Goal: Transaction & Acquisition: Purchase product/service

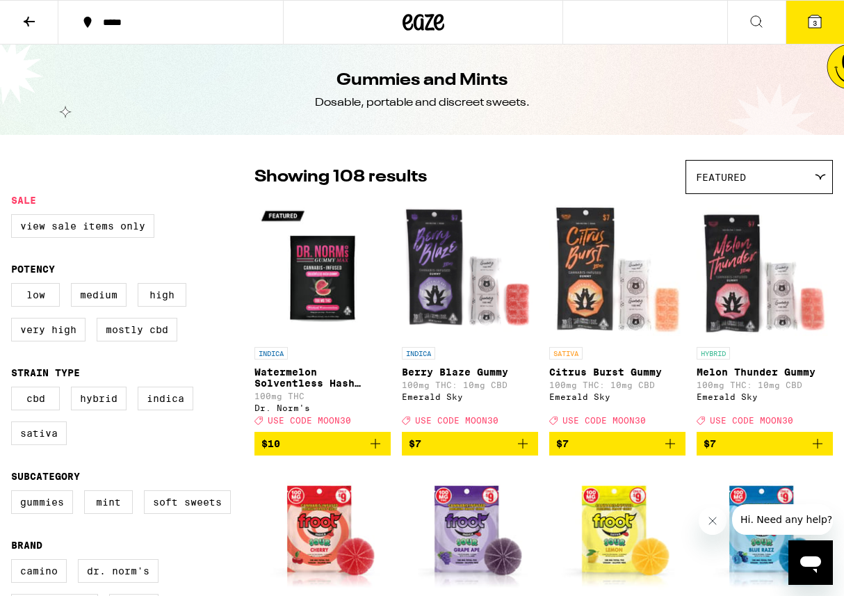
click at [16, 28] on button at bounding box center [29, 23] width 58 height 44
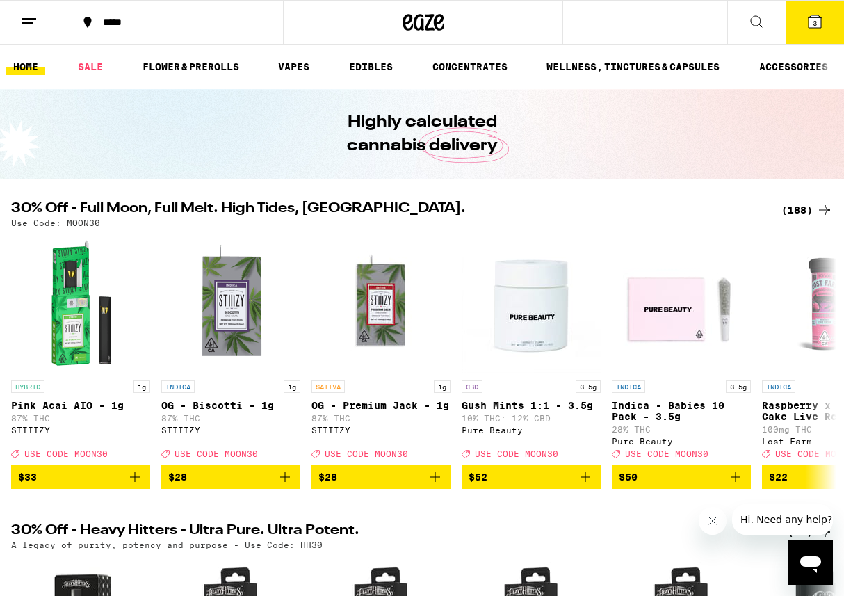
click at [787, 209] on div "(188)" at bounding box center [807, 210] width 51 height 17
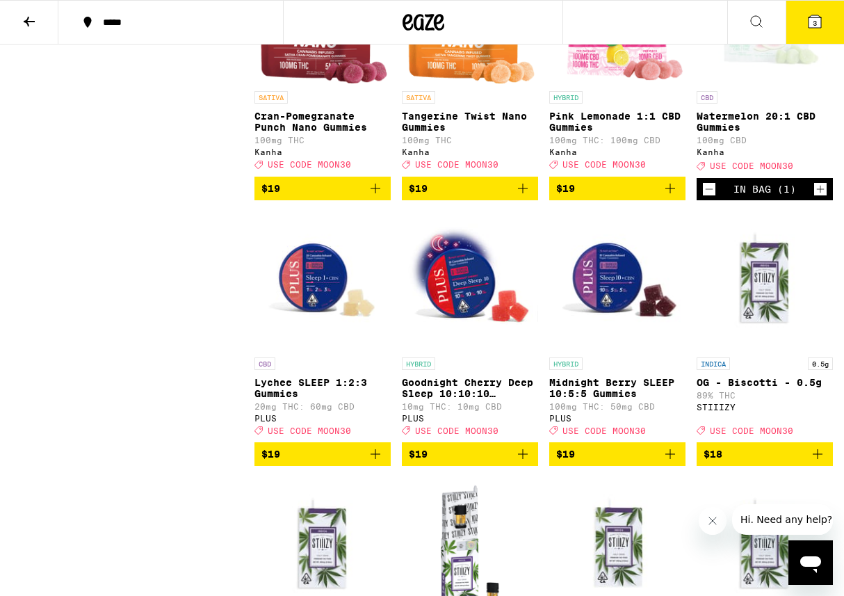
scroll to position [5553, 0]
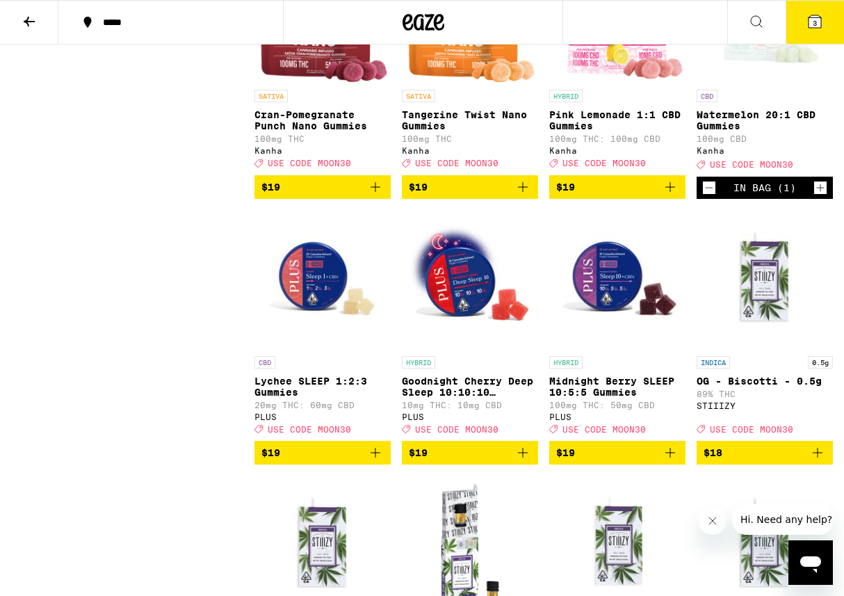
click at [824, 18] on button "3" at bounding box center [815, 22] width 58 height 43
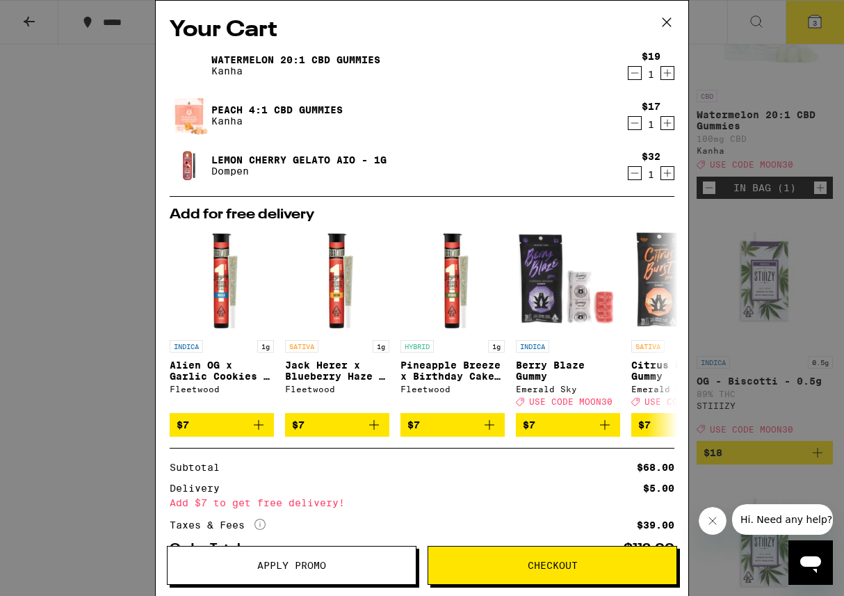
scroll to position [95, 0]
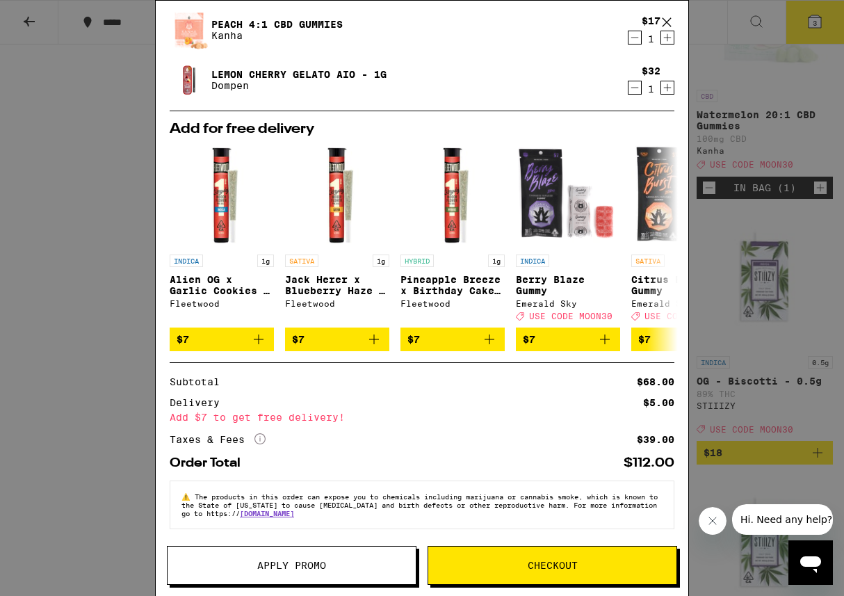
click at [667, 13] on icon at bounding box center [667, 22] width 21 height 21
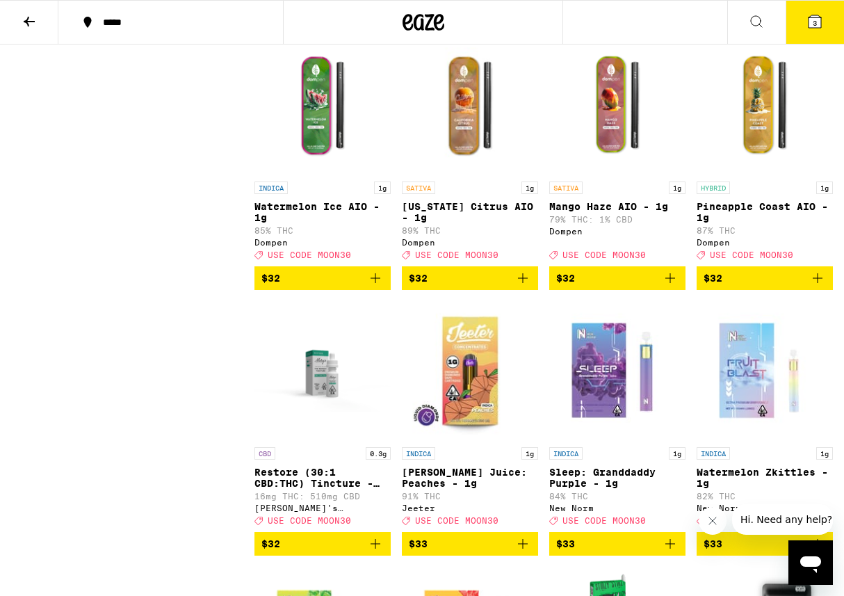
scroll to position [9968, 0]
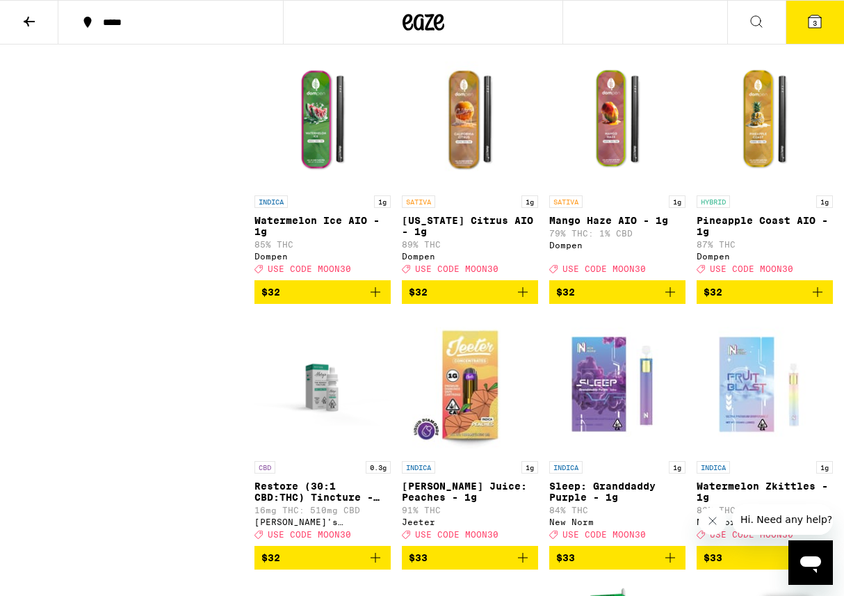
click at [805, 23] on button "3" at bounding box center [815, 22] width 58 height 43
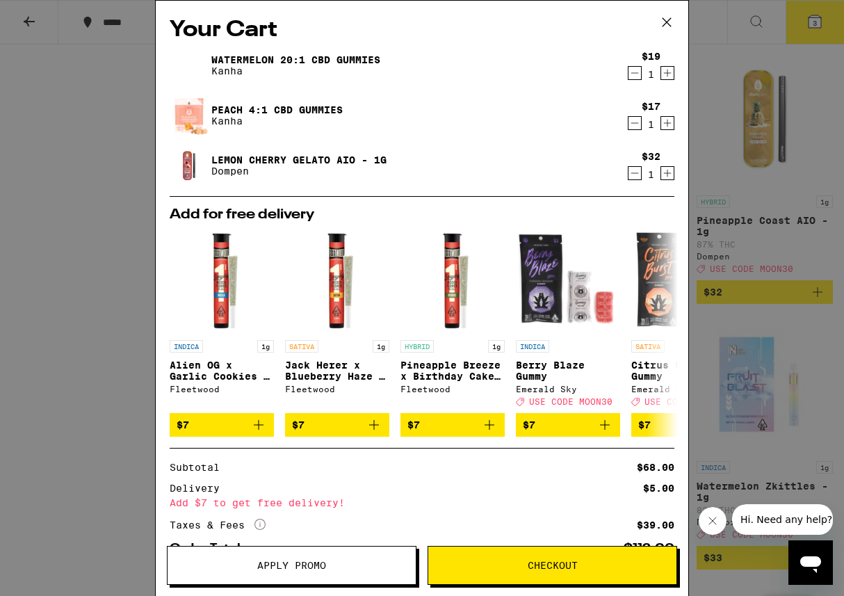
click at [658, 26] on icon at bounding box center [667, 22] width 21 height 21
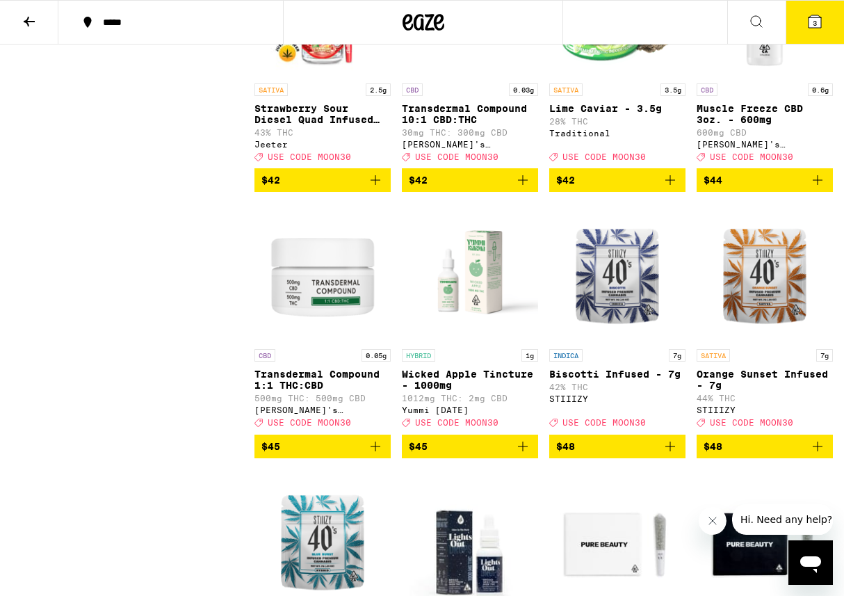
scroll to position [11650, 0]
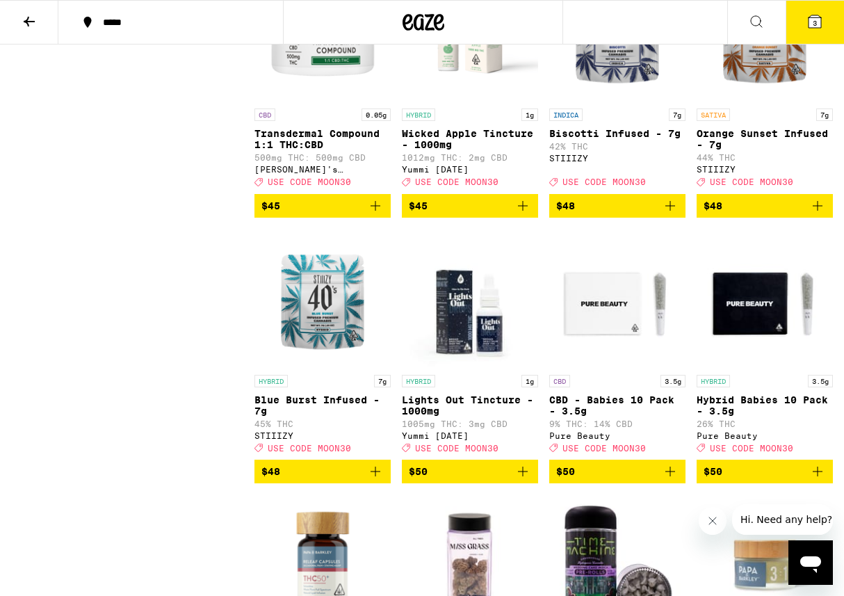
click at [804, 17] on button "3" at bounding box center [815, 22] width 58 height 43
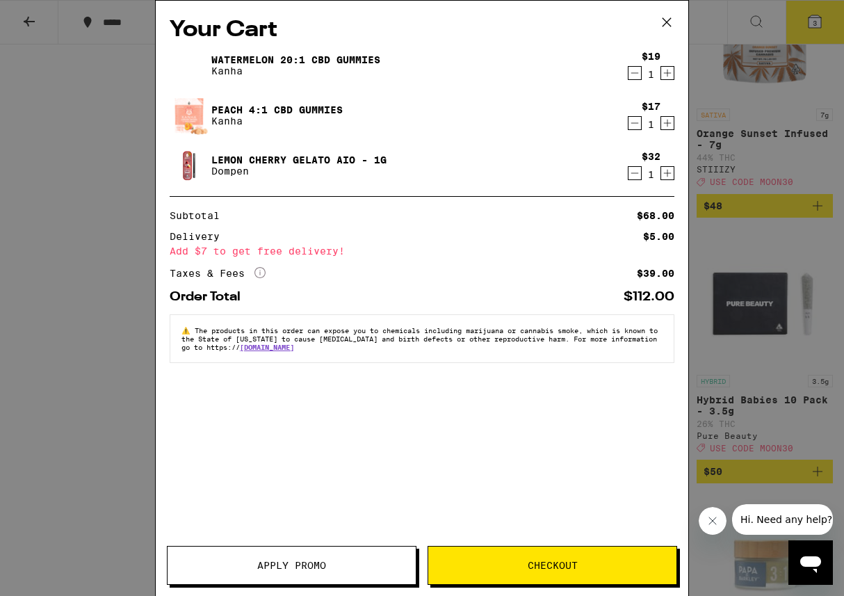
click at [639, 177] on icon "Decrement" at bounding box center [635, 173] width 13 height 17
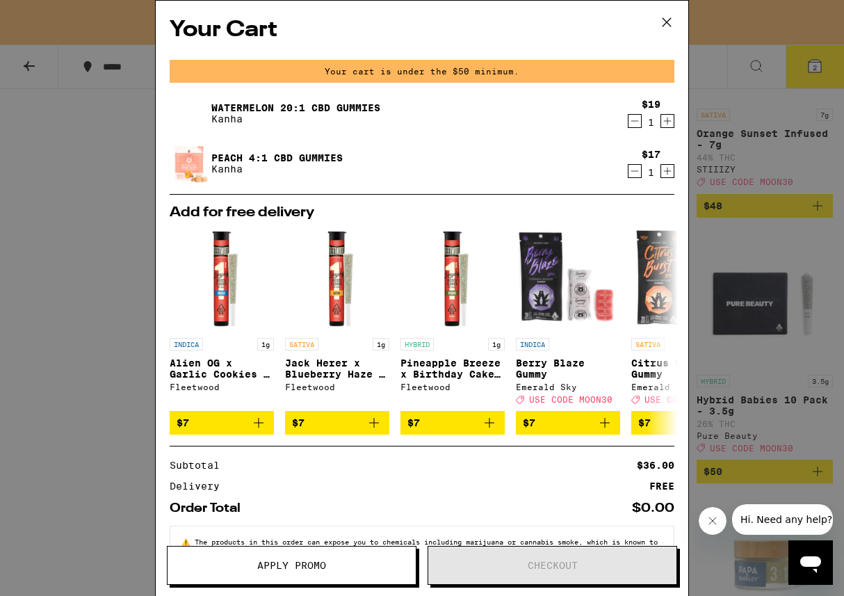
click at [665, 22] on icon at bounding box center [667, 22] width 21 height 21
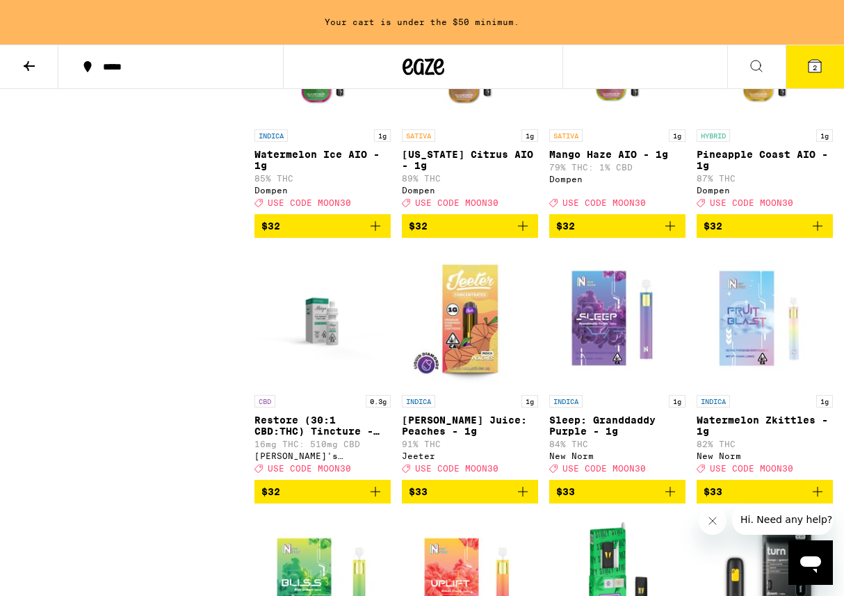
scroll to position [10089, 0]
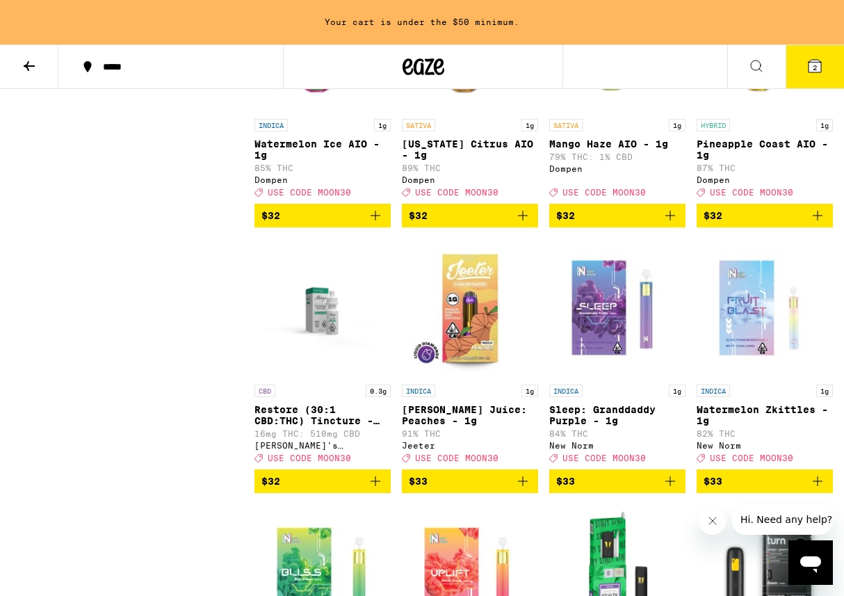
click at [635, 224] on span "$32" at bounding box center [617, 215] width 122 height 17
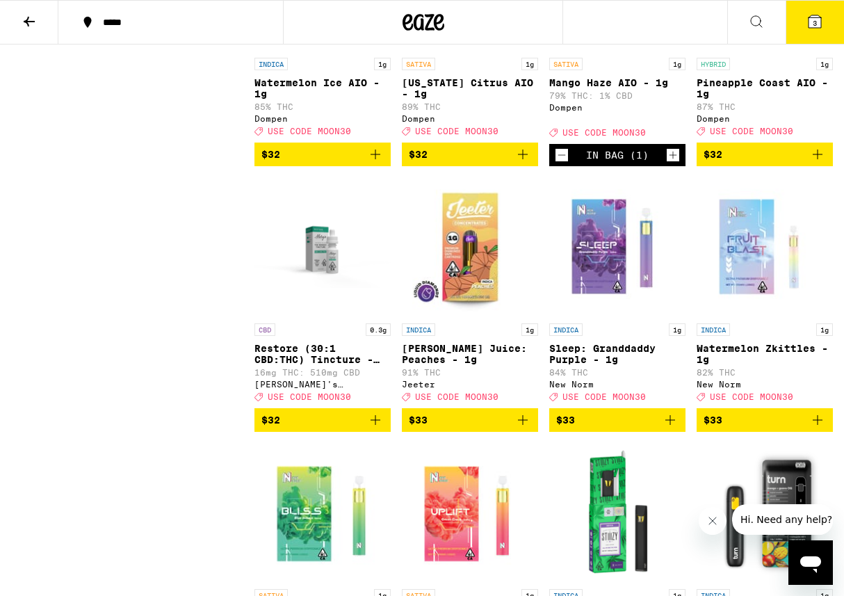
scroll to position [10109, 0]
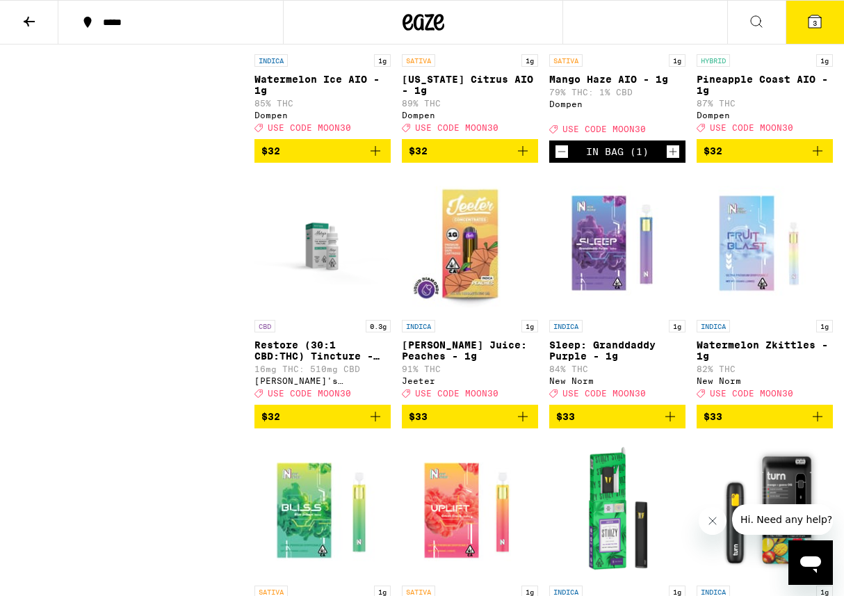
click at [792, 25] on button "3" at bounding box center [815, 22] width 58 height 43
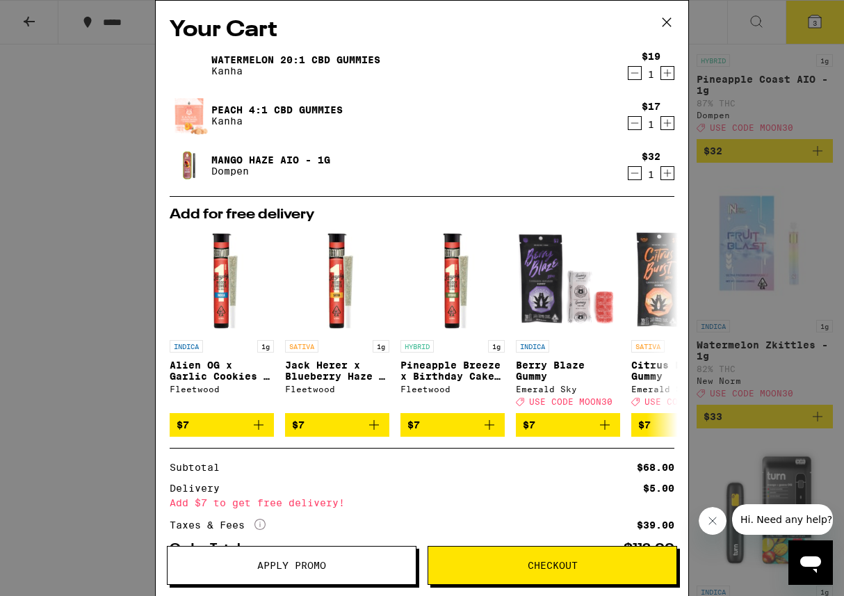
click at [670, 13] on icon at bounding box center [667, 22] width 21 height 21
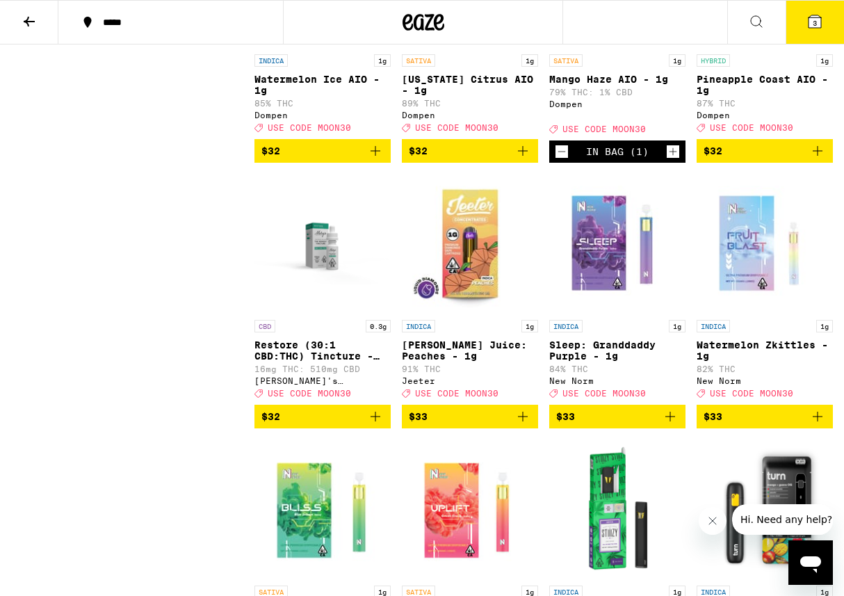
click at [304, 163] on button "$32" at bounding box center [323, 151] width 136 height 24
click at [822, 12] on button "4" at bounding box center [815, 22] width 58 height 43
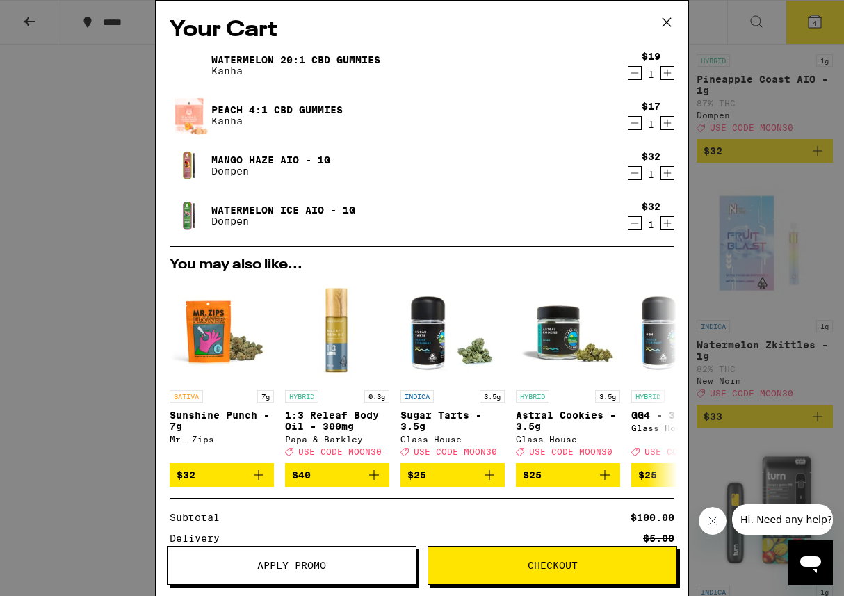
click at [360, 571] on button "Apply Promo" at bounding box center [292, 565] width 250 height 39
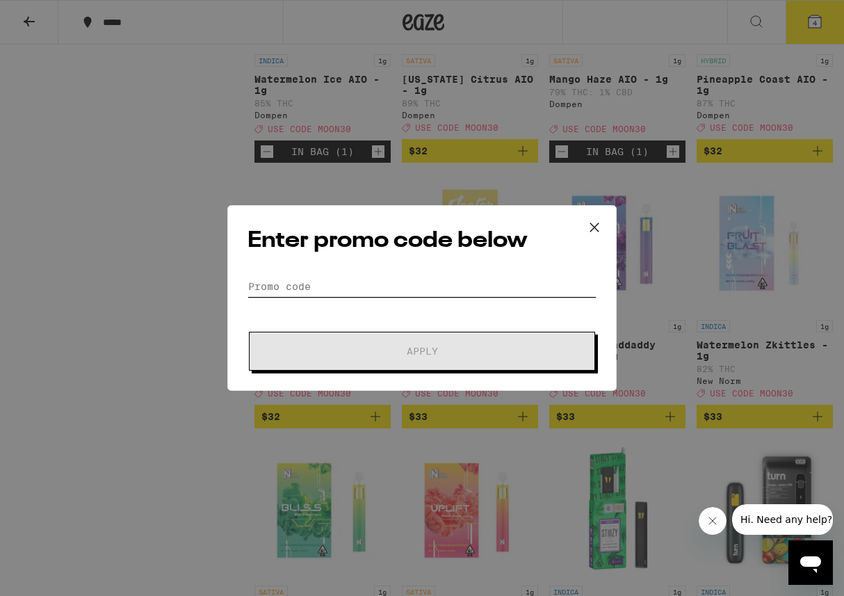
click at [362, 292] on input "Promo Code" at bounding box center [422, 286] width 349 height 21
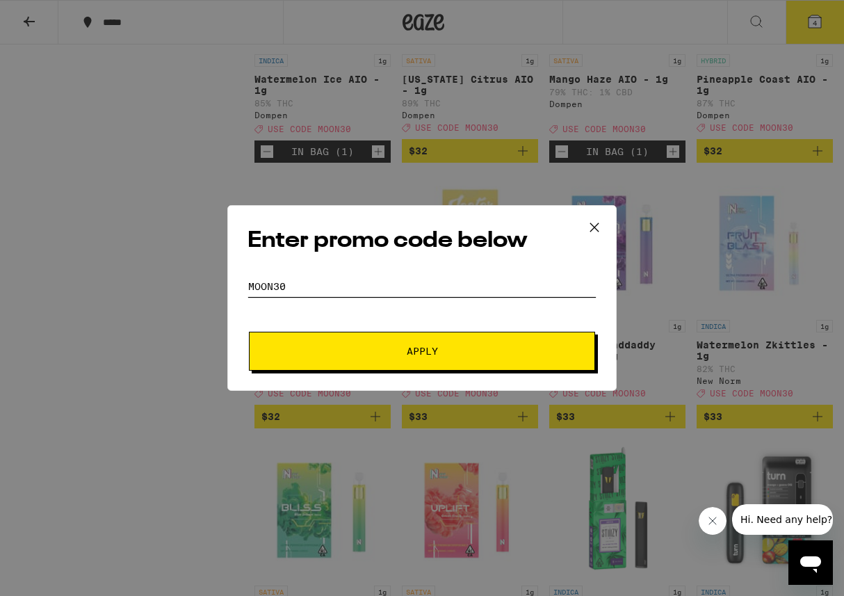
type input "MOON30"
click at [367, 345] on button "Apply" at bounding box center [422, 351] width 346 height 39
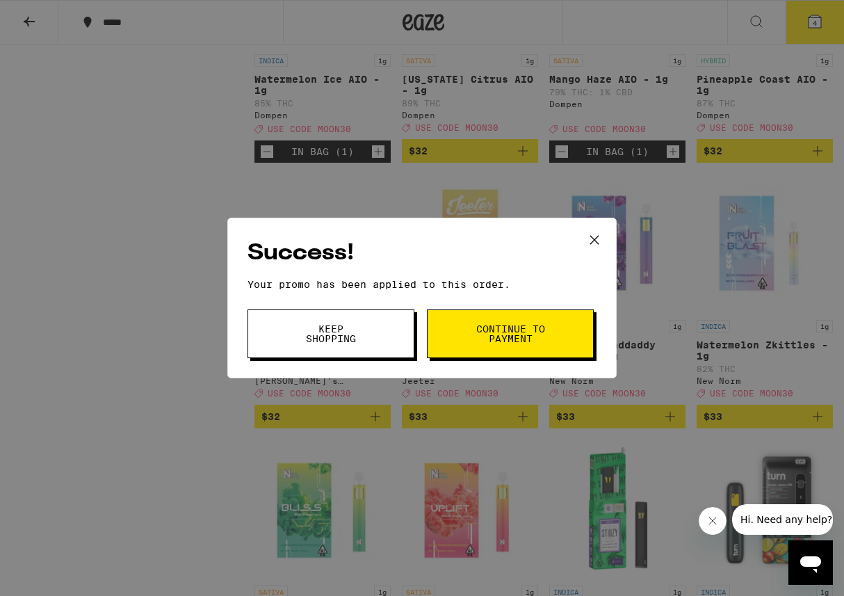
click at [493, 352] on button "Continue to payment" at bounding box center [510, 334] width 167 height 49
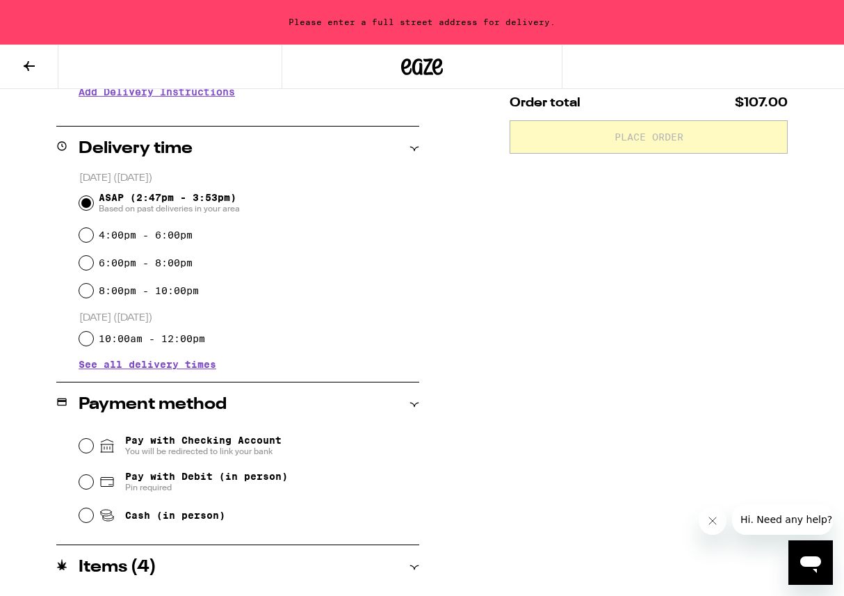
scroll to position [318, 0]
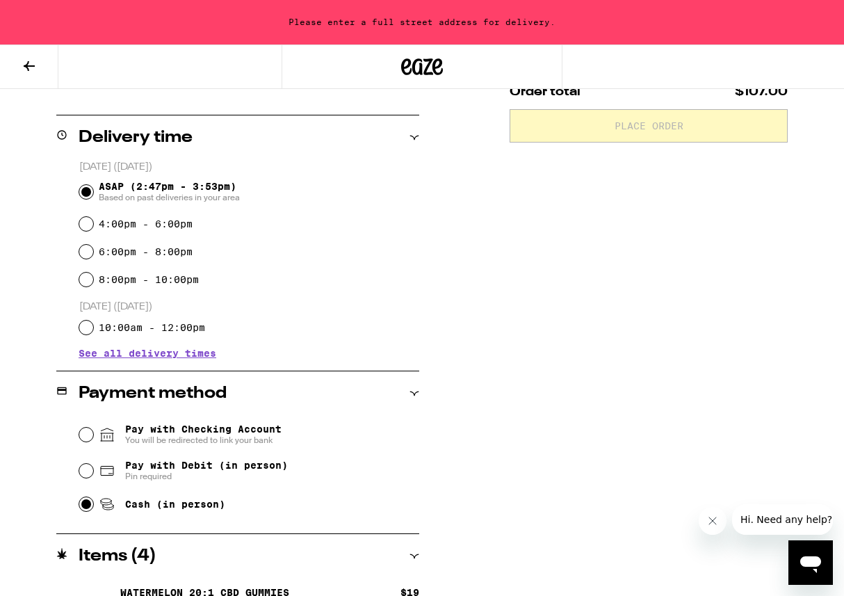
click at [85, 511] on input "Cash (in person)" at bounding box center [86, 504] width 14 height 14
radio input "true"
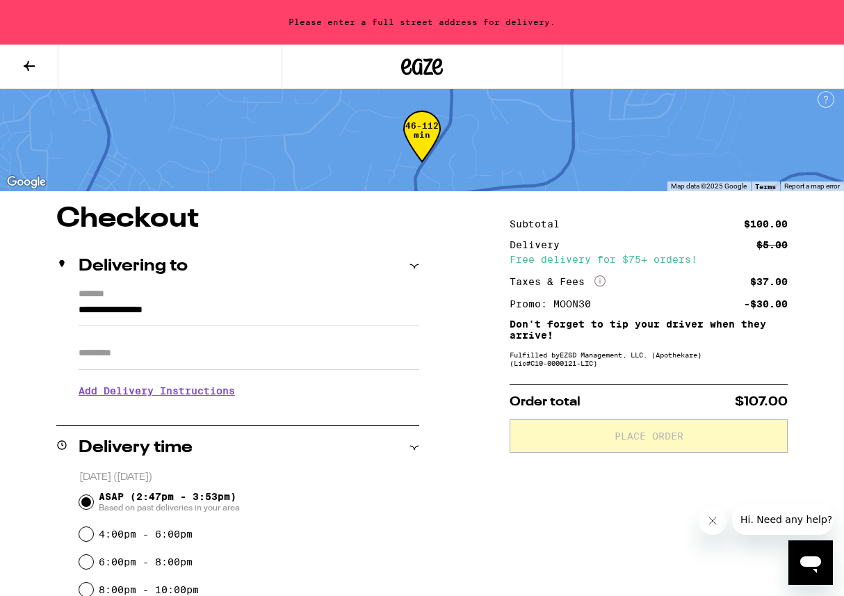
scroll to position [26, 0]
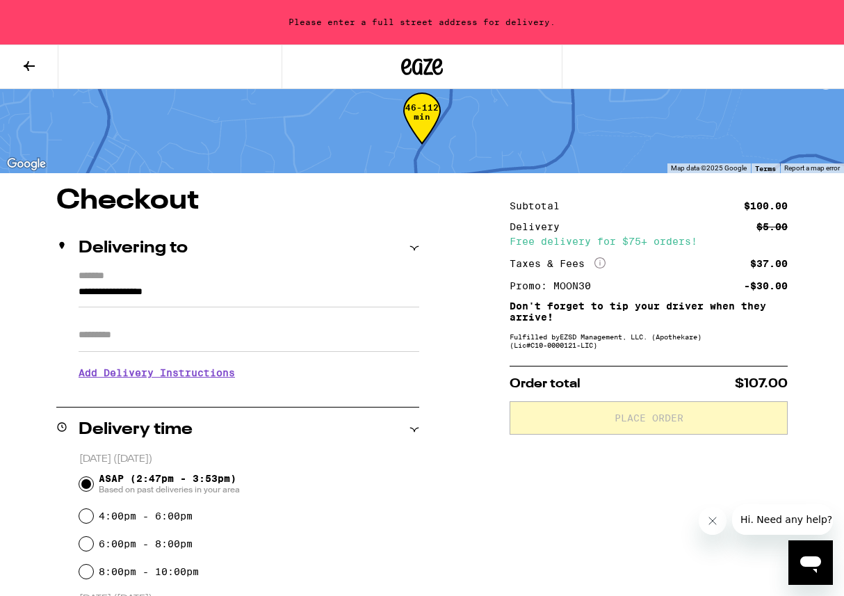
click at [285, 296] on input "**********" at bounding box center [249, 296] width 341 height 24
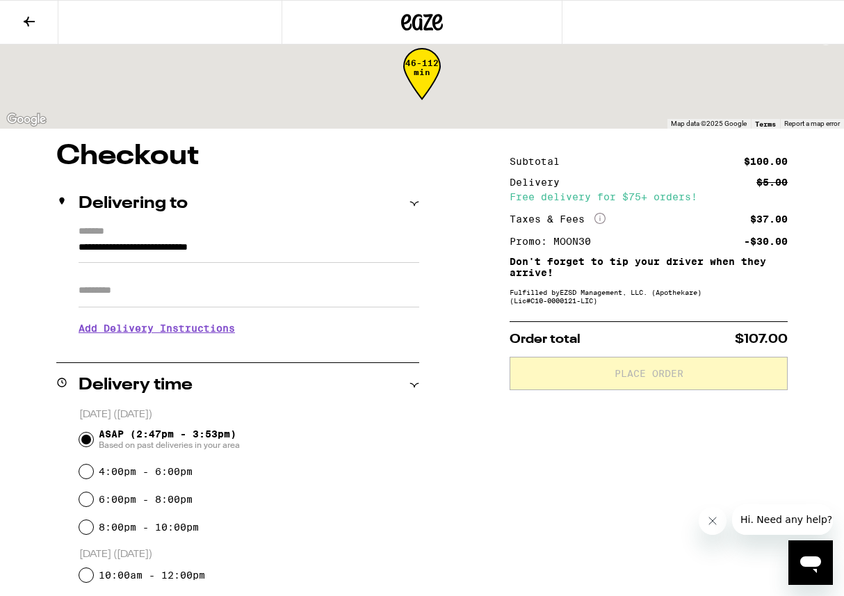
scroll to position [0, 0]
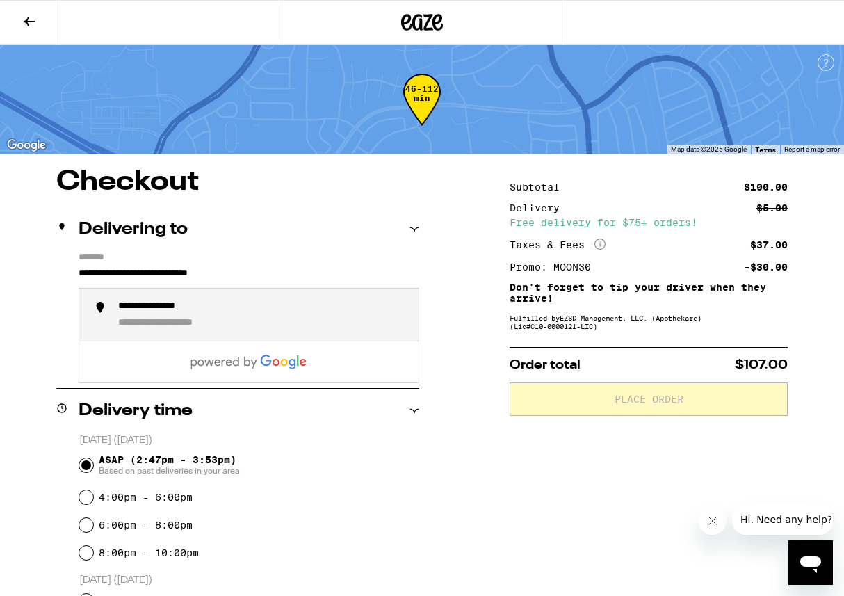
drag, startPoint x: 122, startPoint y: 273, endPoint x: 262, endPoint y: 273, distance: 139.1
click at [257, 273] on input "**********" at bounding box center [249, 277] width 341 height 24
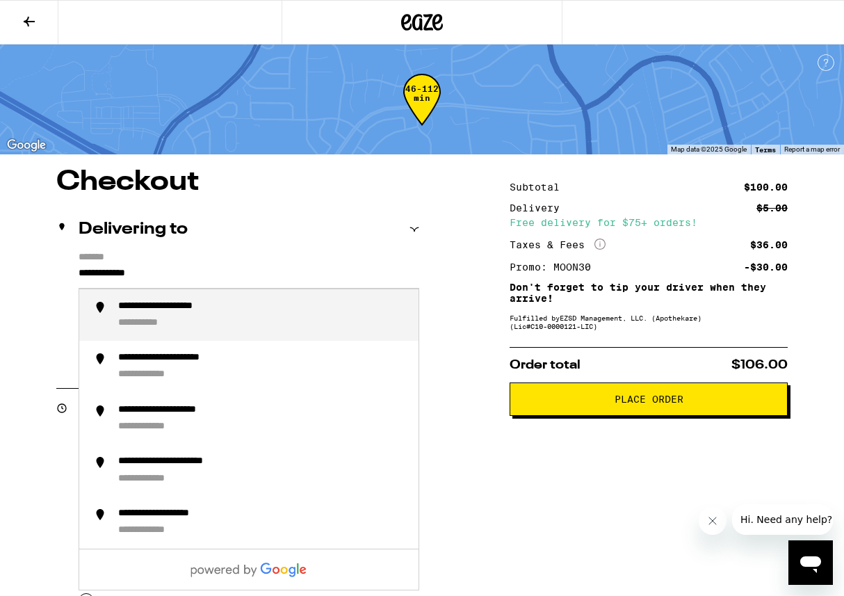
click at [283, 311] on div "**********" at bounding box center [262, 316] width 289 height 30
type input "**********"
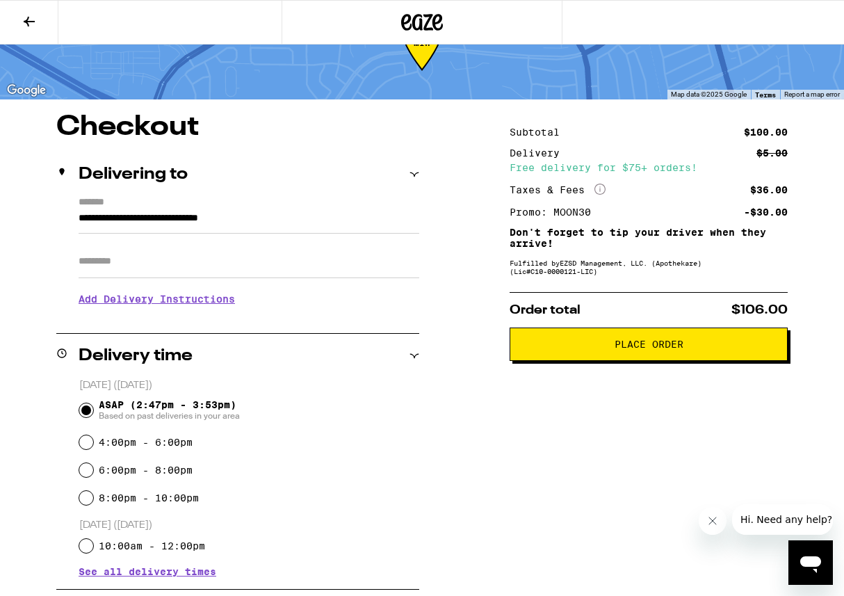
scroll to position [56, 0]
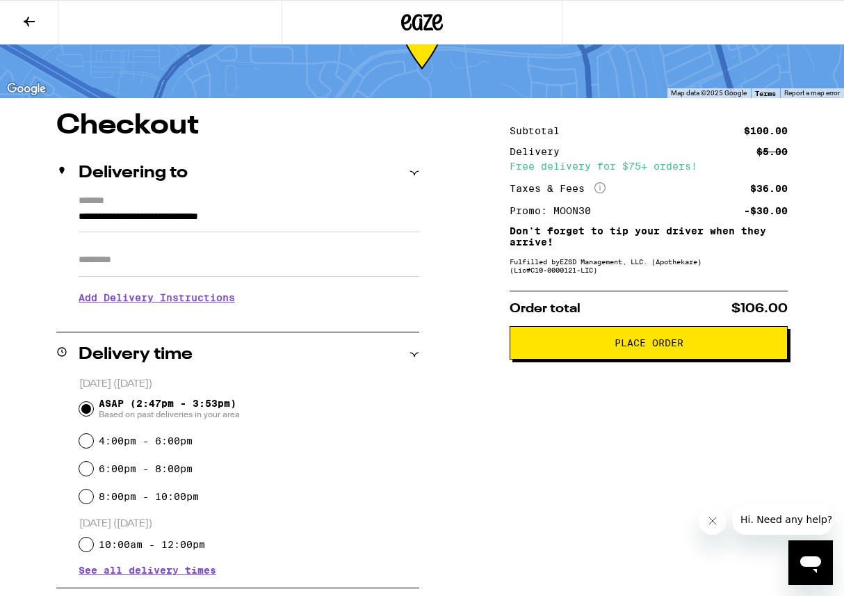
click at [218, 294] on h3 "Add Delivery Instructions" at bounding box center [249, 298] width 341 height 32
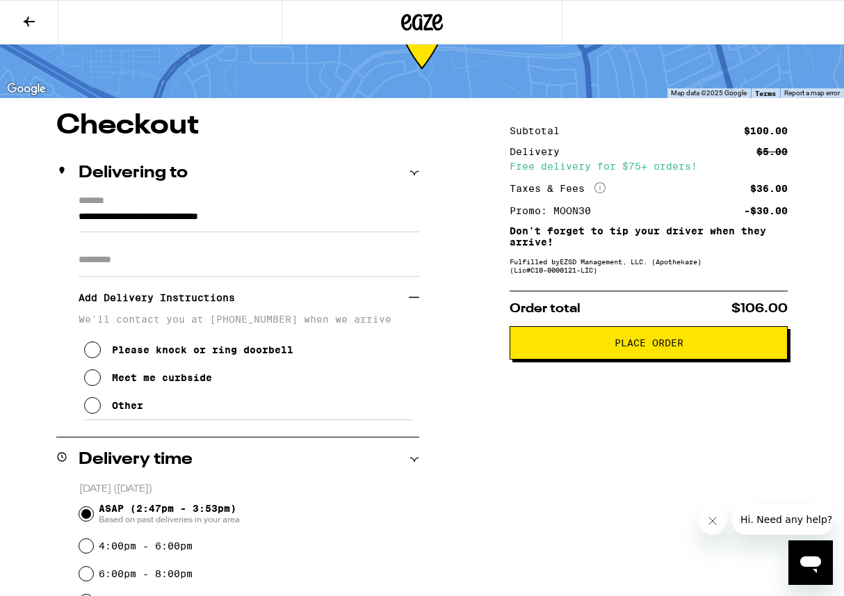
click at [95, 412] on icon at bounding box center [92, 405] width 17 height 17
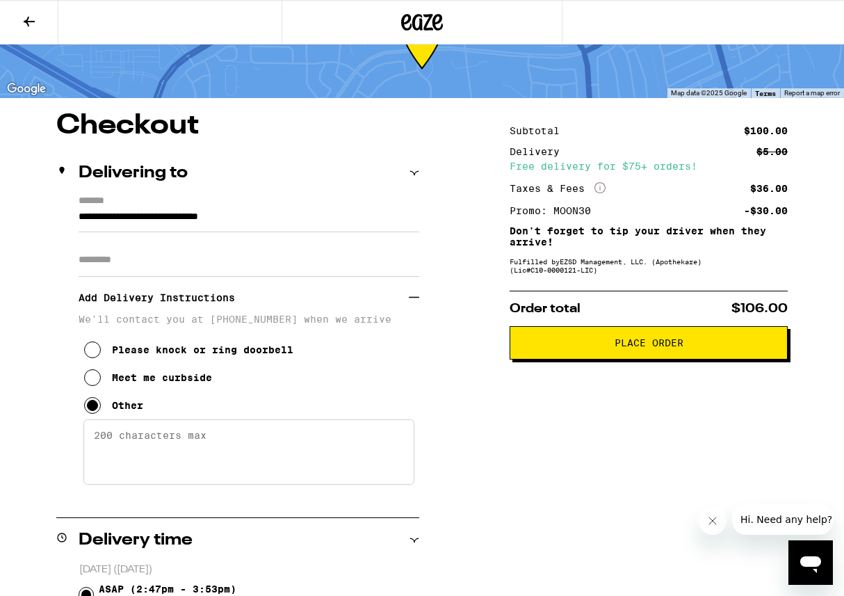
click at [115, 435] on textarea "Enter any other delivery instructions you want driver to know" at bounding box center [248, 451] width 331 height 65
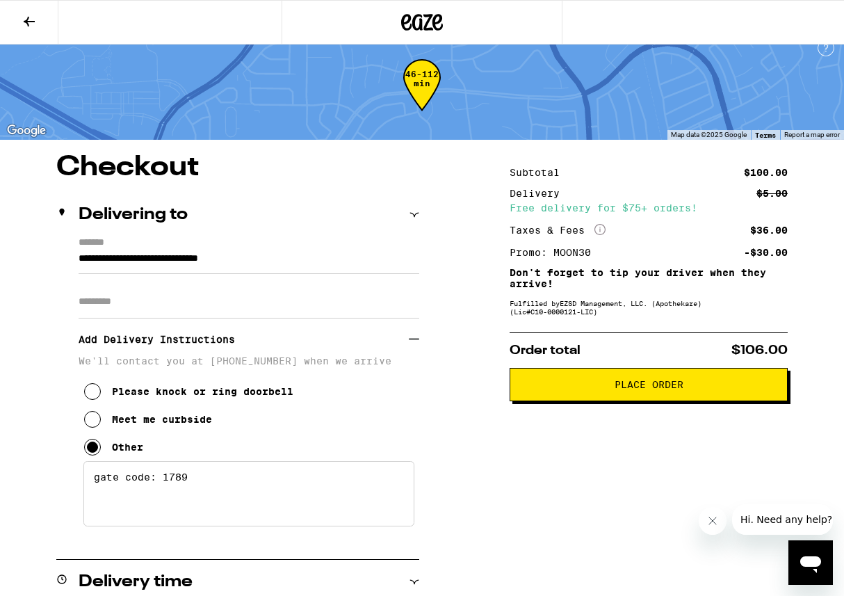
scroll to position [0, 0]
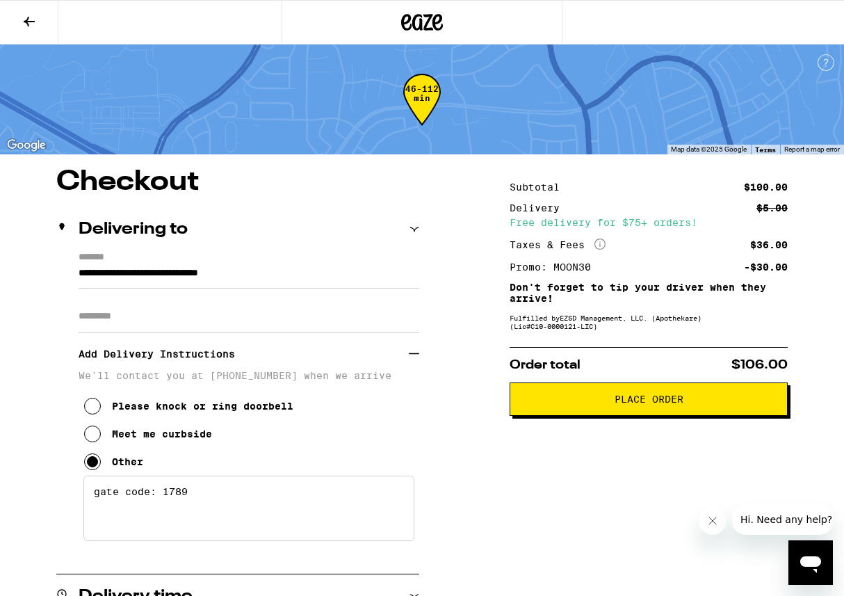
type textarea "gate code: 1789"
click at [616, 411] on button "Place Order" at bounding box center [649, 399] width 278 height 33
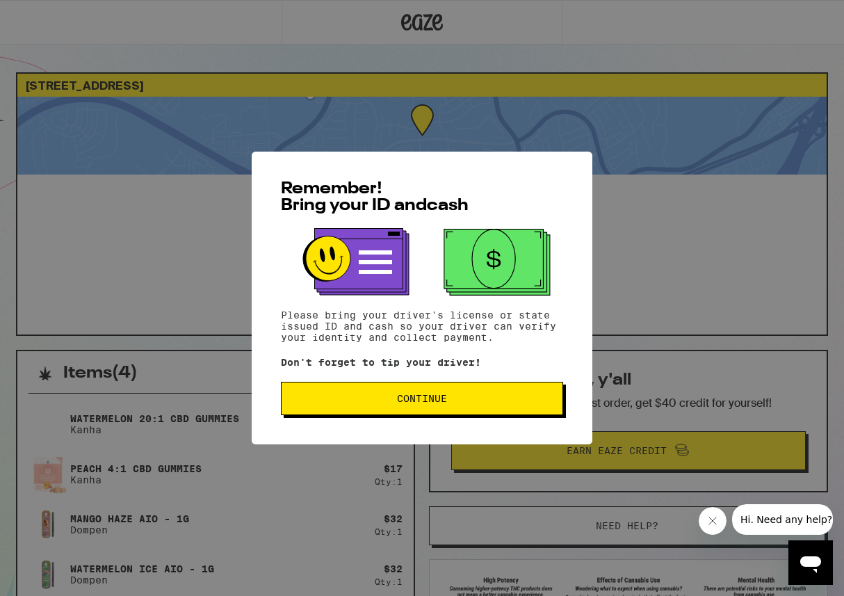
click at [501, 410] on button "Continue" at bounding box center [422, 398] width 282 height 33
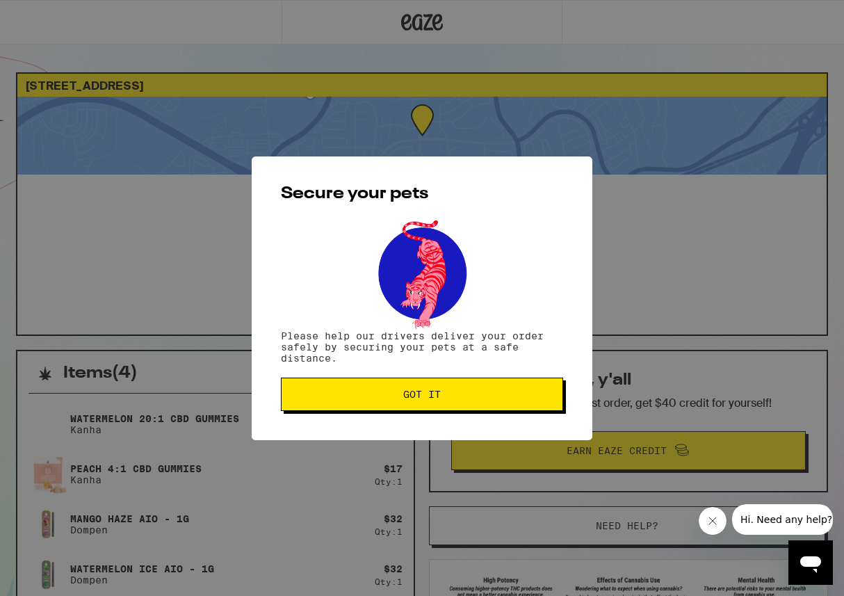
click at [474, 403] on button "Got it" at bounding box center [422, 394] width 282 height 33
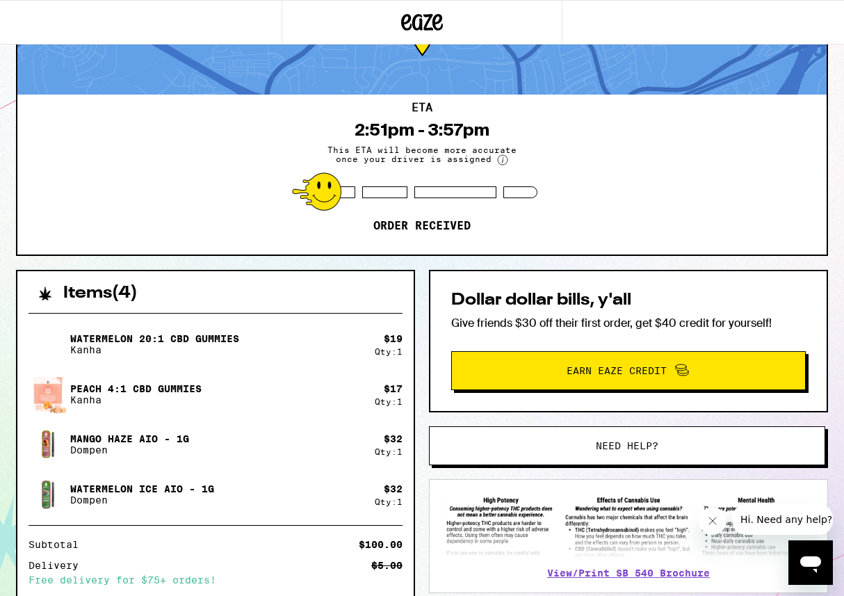
scroll to position [85, 0]
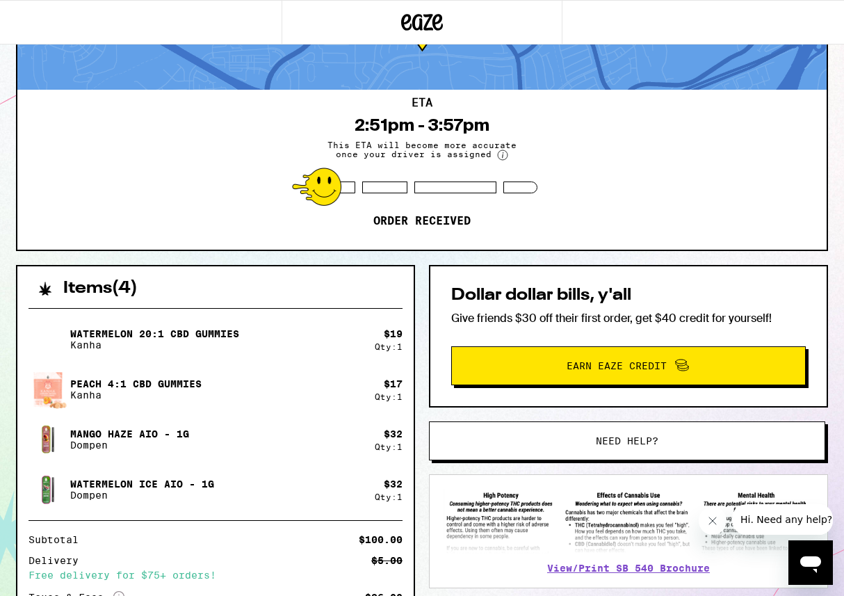
click at [653, 436] on span "Need help?" at bounding box center [627, 441] width 63 height 10
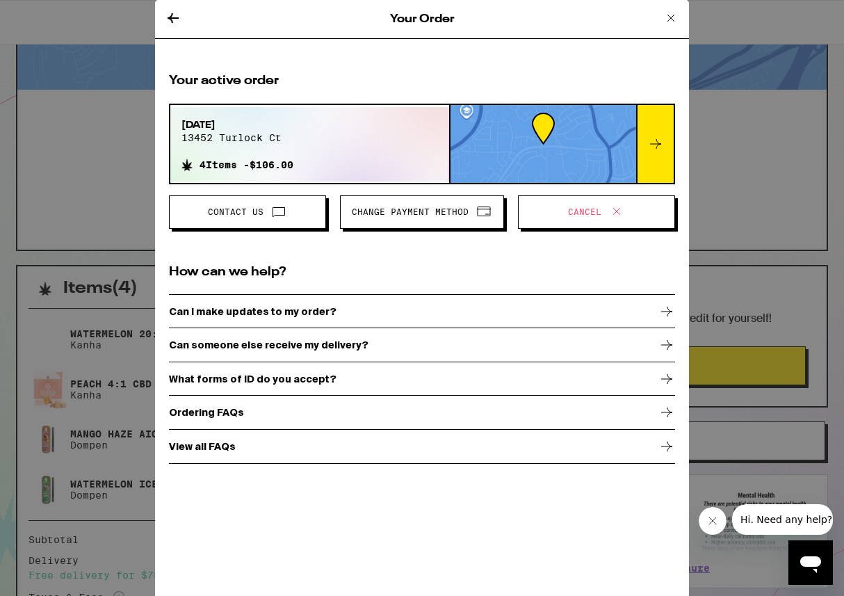
click at [578, 204] on span "Cancel" at bounding box center [597, 212] width 134 height 18
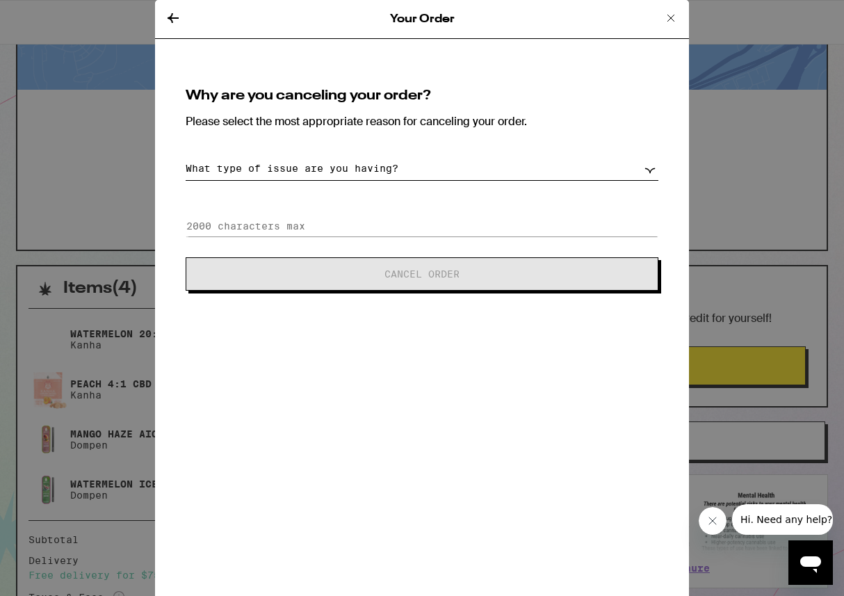
click at [418, 176] on select "What type of issue are you having? Order taking too long Order arriving too soo…" at bounding box center [422, 169] width 473 height 24
click at [424, 184] on div "Why are you canceling your order? Please select the most appropriate reason for…" at bounding box center [422, 189] width 506 height 235
click at [414, 176] on select "What type of issue are you having? Order taking too long Order arriving too soo…" at bounding box center [422, 169] width 473 height 24
select select "wrong-address"
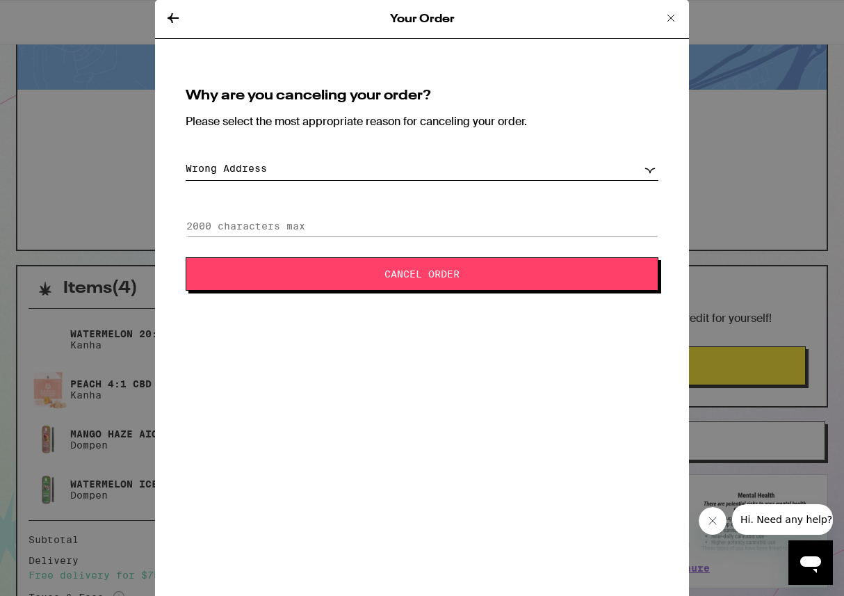
click at [425, 275] on span "Cancel Order" at bounding box center [422, 274] width 75 height 10
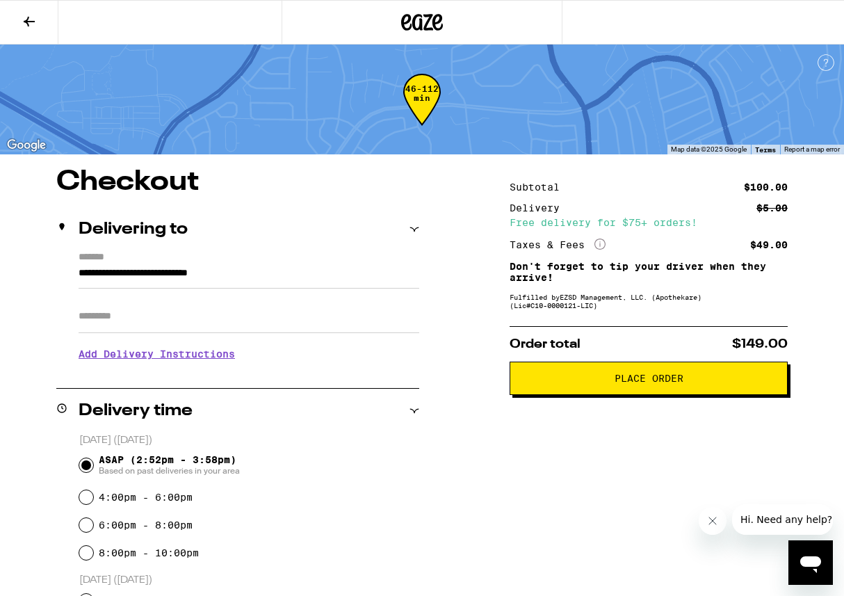
click at [321, 275] on input "**********" at bounding box center [249, 277] width 341 height 24
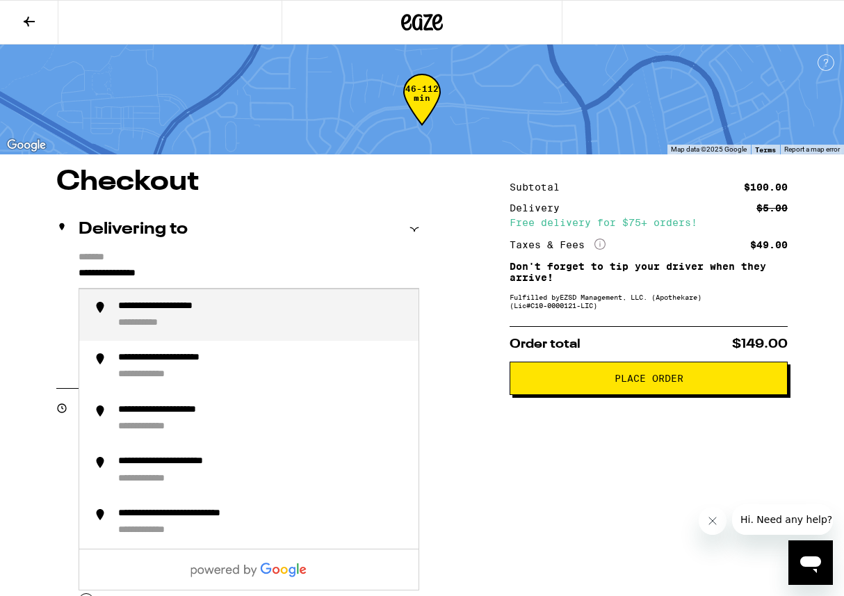
click at [327, 306] on div "**********" at bounding box center [262, 316] width 289 height 30
type input "**********"
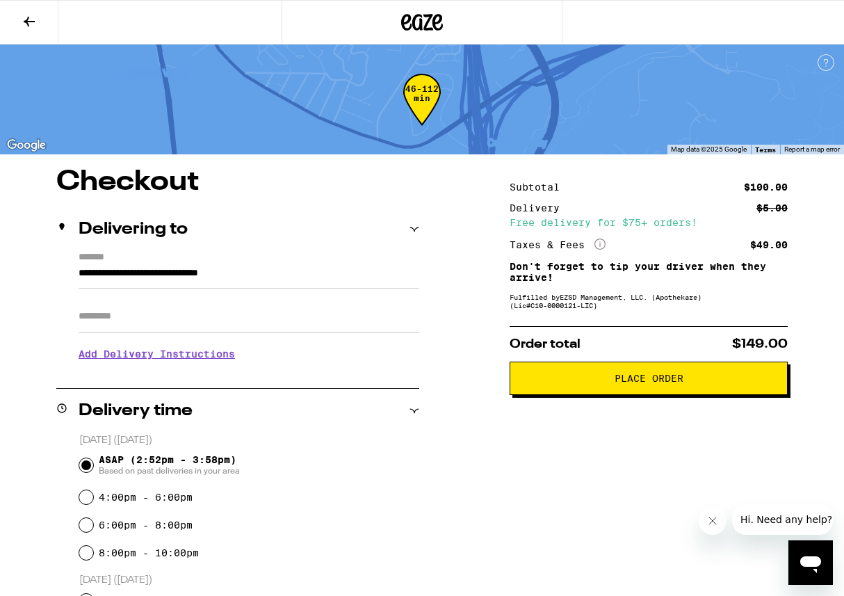
click at [217, 367] on h3 "Add Delivery Instructions" at bounding box center [249, 354] width 341 height 32
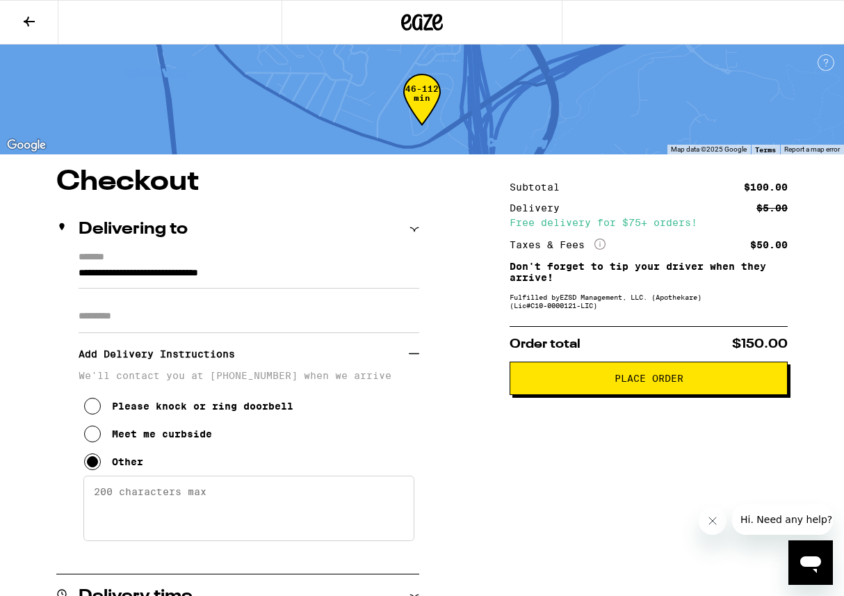
click at [202, 511] on textarea "Enter any other delivery instructions you want driver to know" at bounding box center [248, 508] width 331 height 65
type textarea "gate code: 1789"
click at [417, 359] on icon at bounding box center [414, 354] width 10 height 10
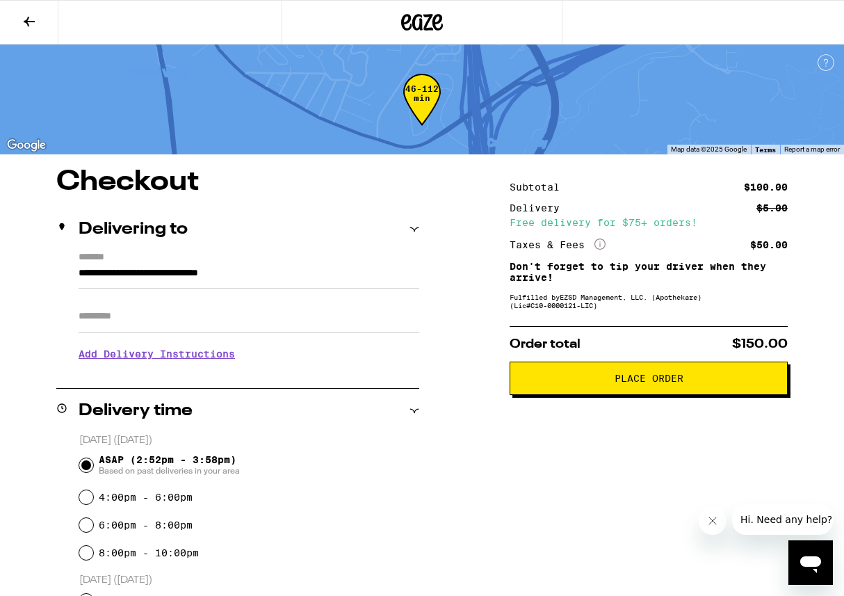
click at [26, 30] on button at bounding box center [29, 23] width 58 height 44
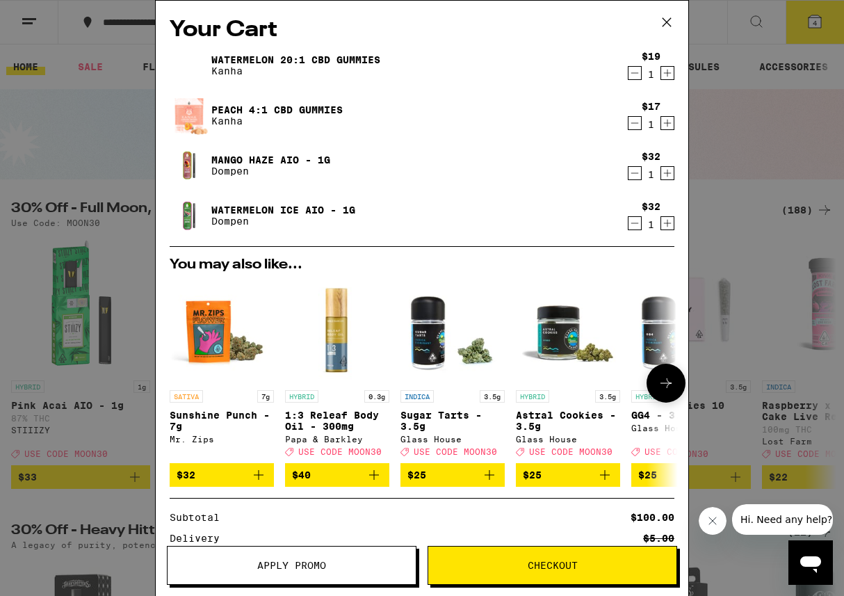
scroll to position [145, 0]
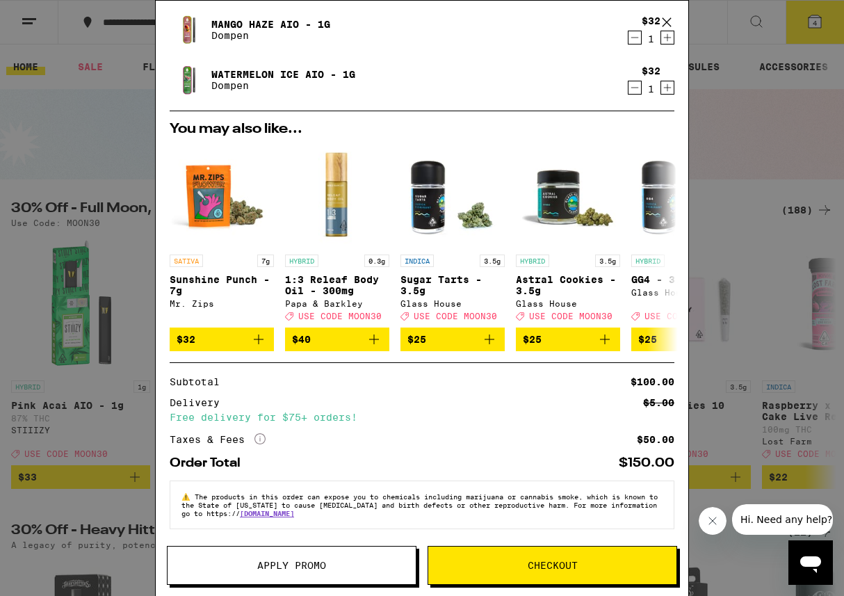
click at [341, 561] on span "Apply Promo" at bounding box center [292, 566] width 248 height 10
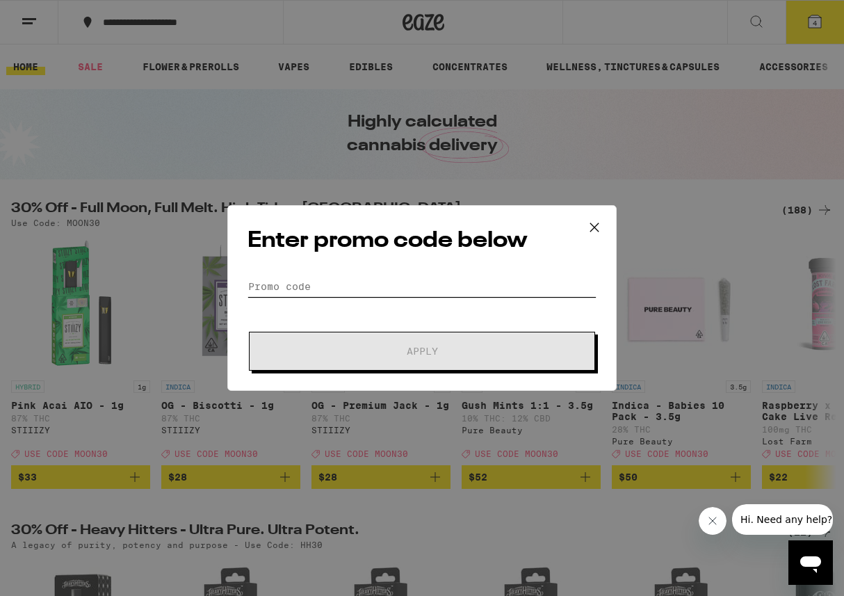
click at [340, 291] on input "Promo Code" at bounding box center [422, 286] width 349 height 21
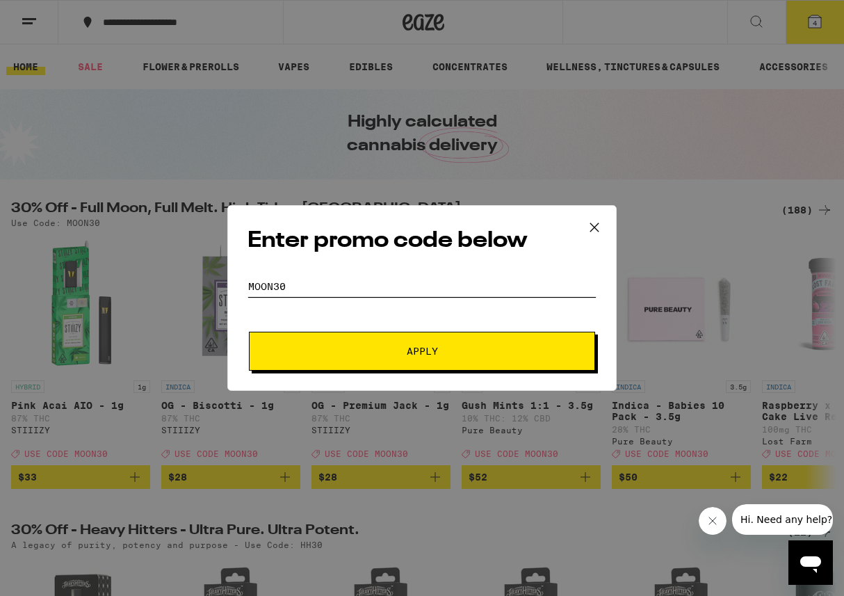
type input "MOON30"
click at [389, 349] on span "Apply" at bounding box center [422, 351] width 250 height 10
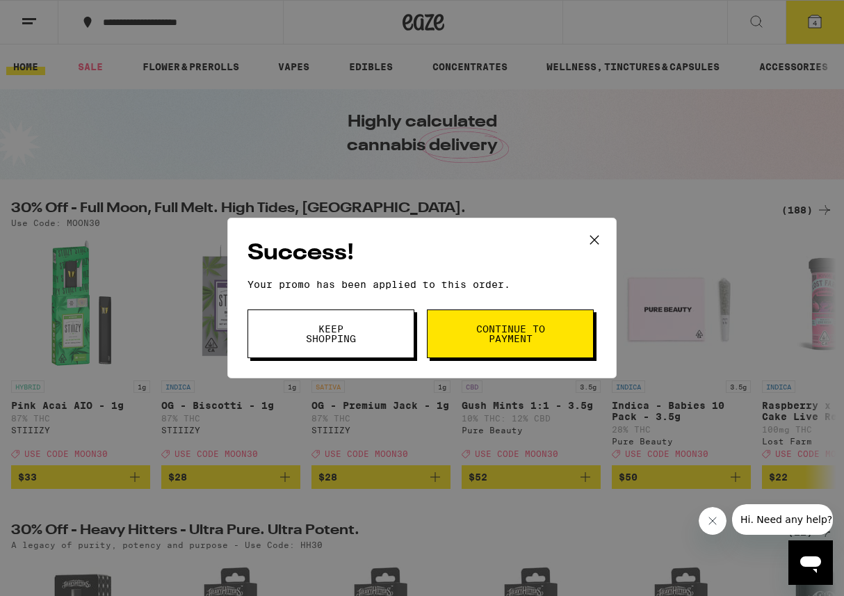
click at [497, 346] on button "Continue to payment" at bounding box center [510, 334] width 167 height 49
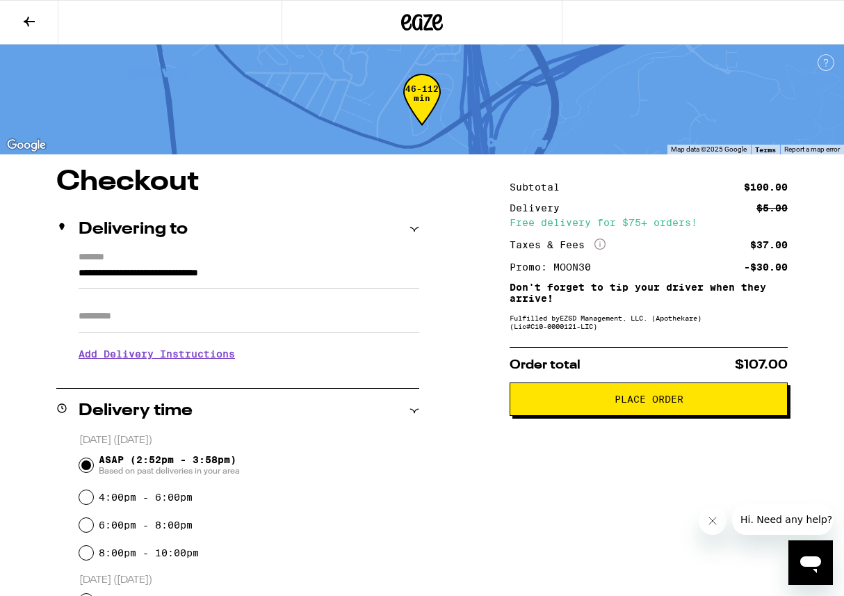
scroll to position [40, 0]
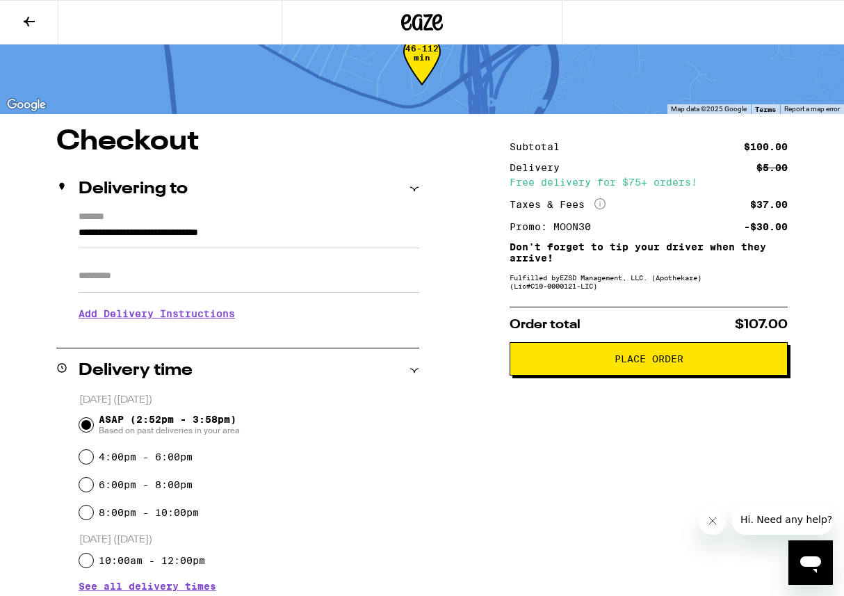
click at [229, 323] on h3 "Add Delivery Instructions" at bounding box center [249, 314] width 341 height 32
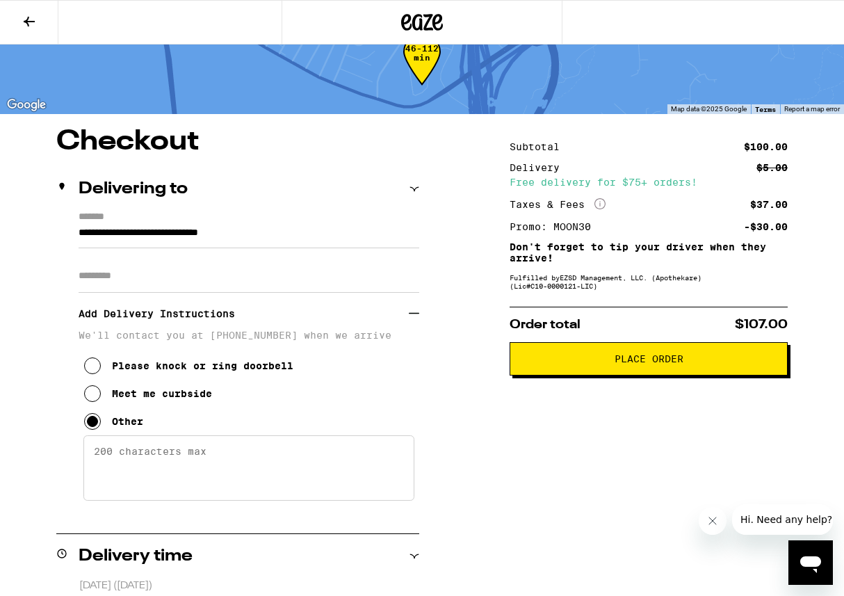
click at [237, 456] on textarea "Enter any other delivery instructions you want driver to know" at bounding box center [248, 467] width 331 height 65
type textarea "gate code: 1789"
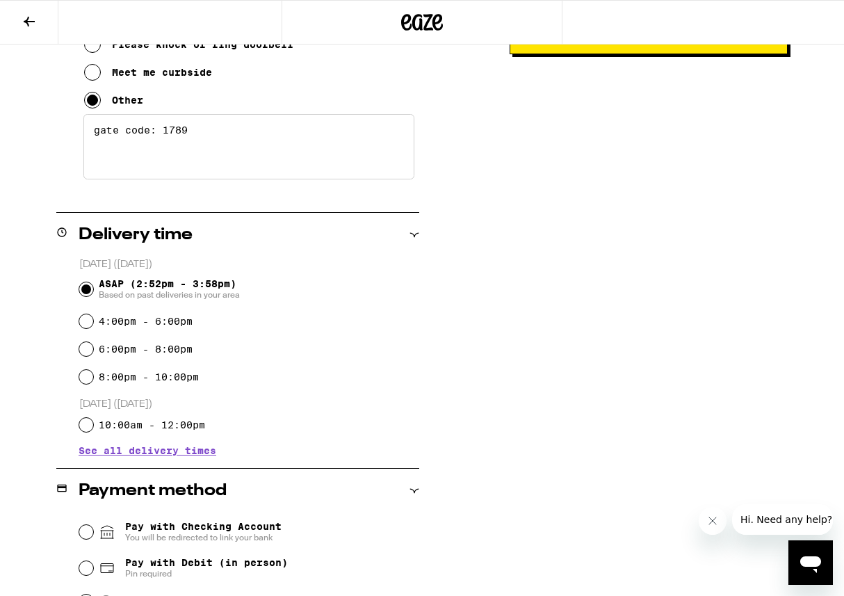
scroll to position [0, 0]
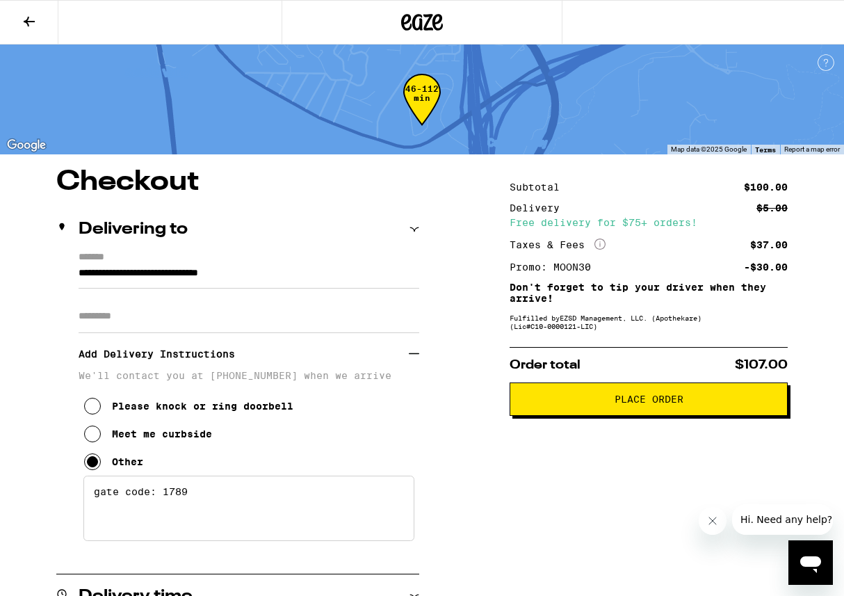
click at [630, 415] on button "Place Order" at bounding box center [649, 399] width 278 height 33
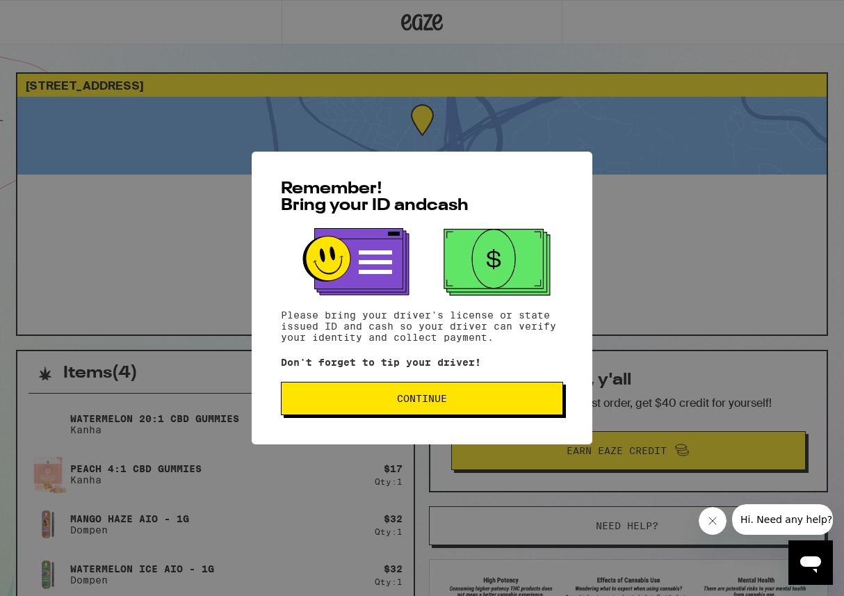
click at [459, 413] on button "Continue" at bounding box center [422, 398] width 282 height 33
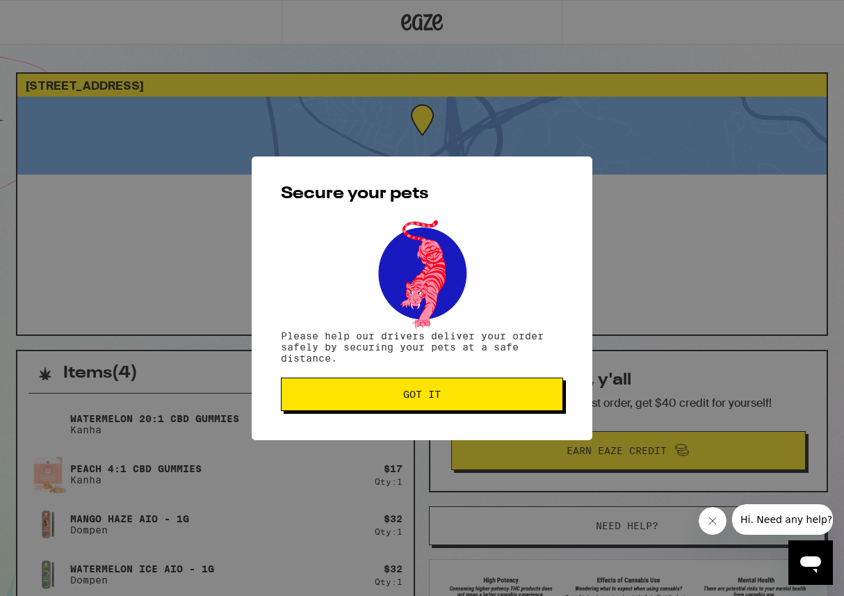
click at [423, 387] on button "Got it" at bounding box center [422, 394] width 282 height 33
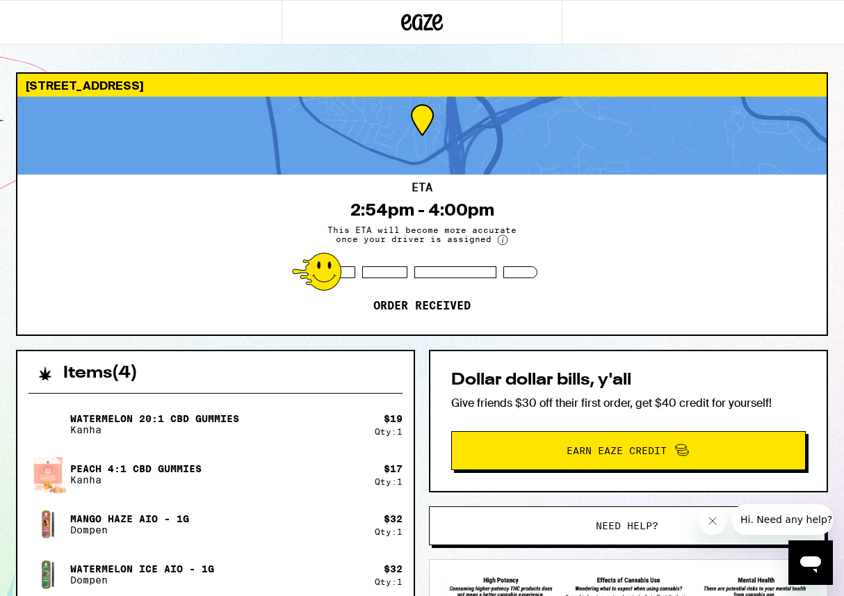
click at [419, 374] on div "Items ( 4 ) Watermelon 20:1 CBD Gummies Kanha $ 19 Qty: 1 Peach 4:1 CBD Gummies…" at bounding box center [422, 585] width 812 height 470
click at [714, 522] on icon "Close message from company" at bounding box center [713, 521] width 7 height 7
click at [499, 241] on circle at bounding box center [503, 240] width 10 height 10
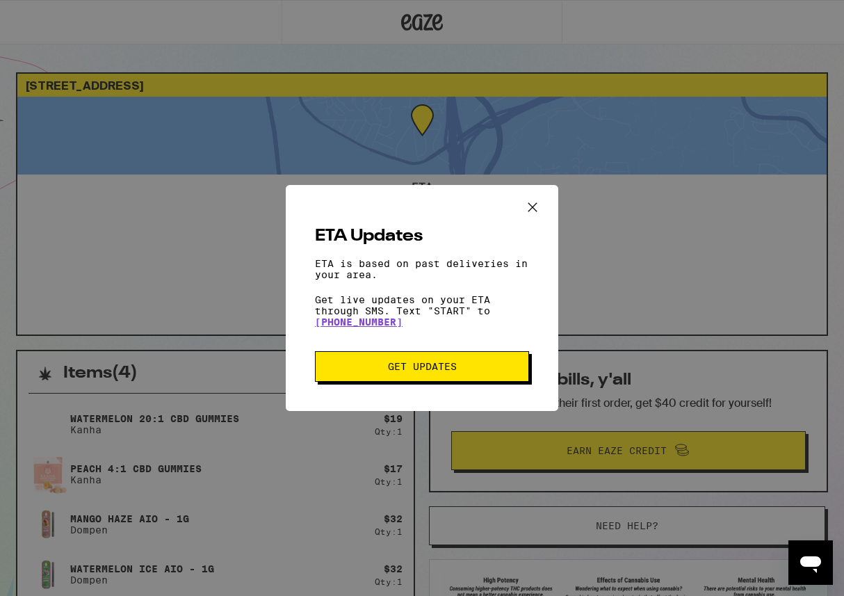
click at [525, 200] on icon "Close ETA information modal" at bounding box center [532, 207] width 21 height 21
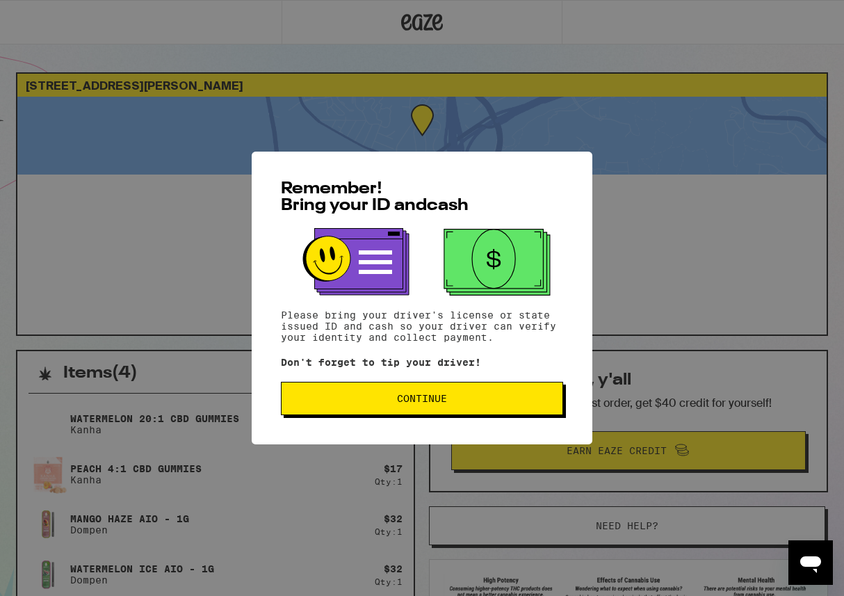
click at [421, 401] on span "Continue" at bounding box center [422, 399] width 50 height 10
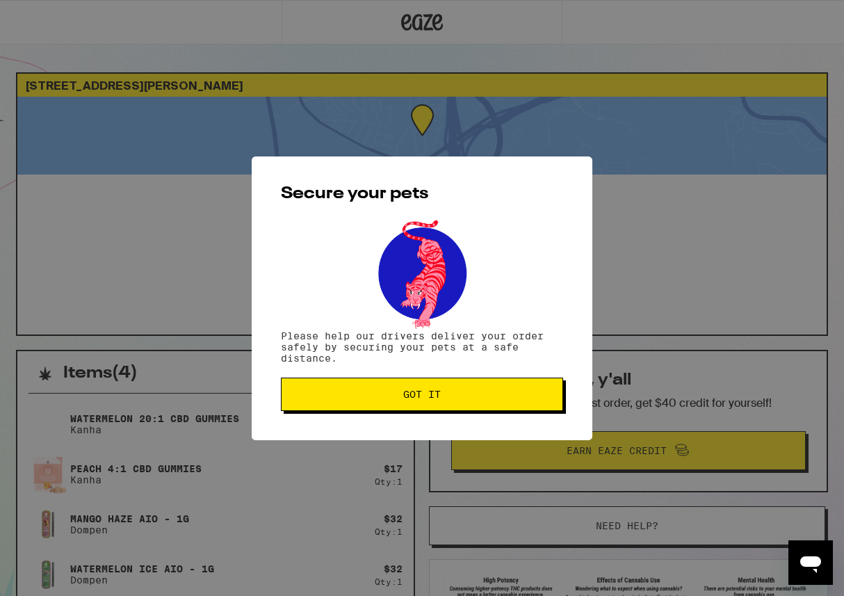
click at [421, 399] on span "Got it" at bounding box center [422, 395] width 38 height 10
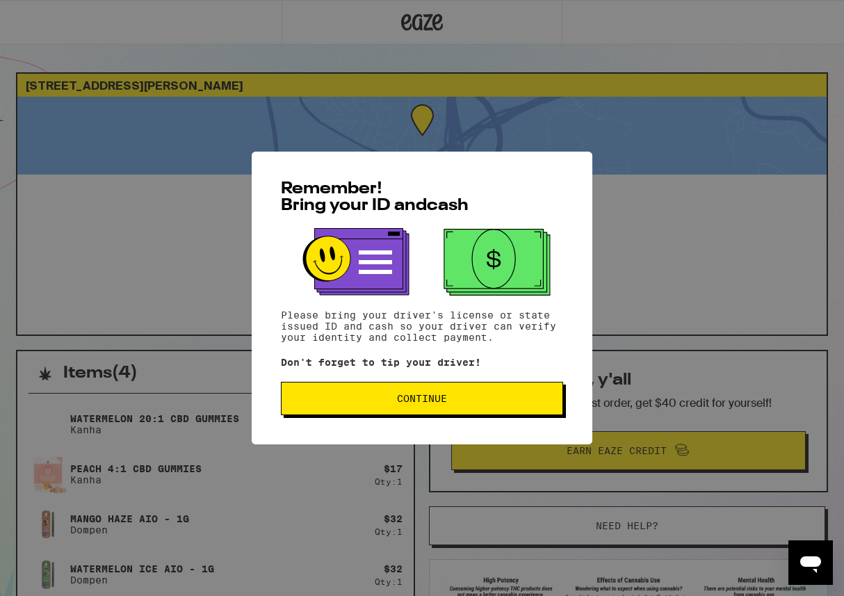
click at [415, 403] on span "Continue" at bounding box center [422, 399] width 50 height 10
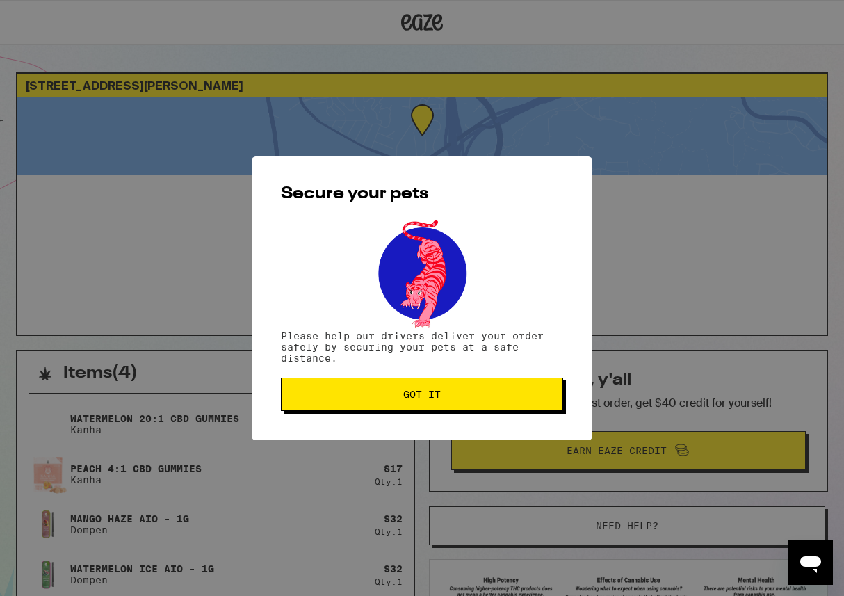
click at [415, 399] on span "Got it" at bounding box center [422, 395] width 38 height 10
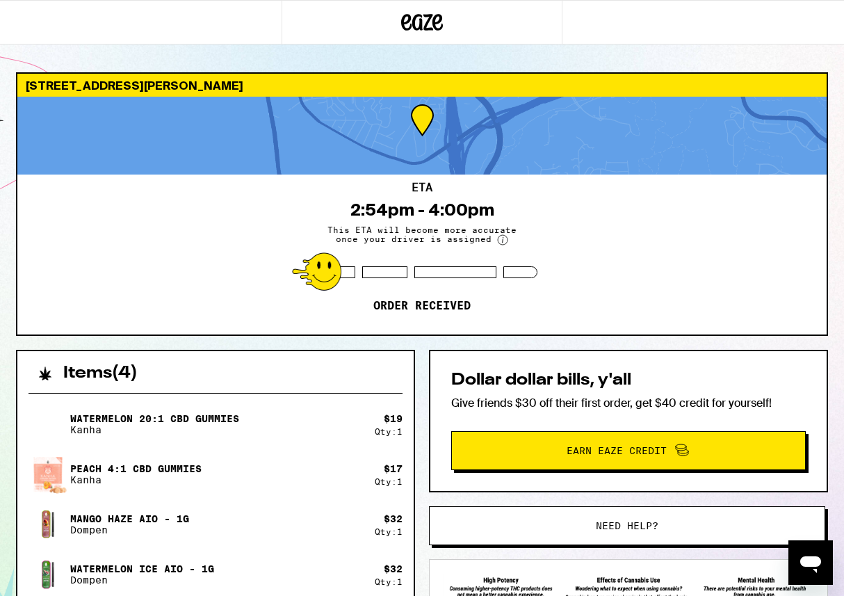
click at [419, 395] on div "Items ( 4 ) Watermelon 20:1 CBD Gummies Kanha $ 19 Qty: 1 Peach 4:1 CBD Gummies…" at bounding box center [422, 577] width 812 height 455
click at [430, 379] on div "Dollar dollar bills, y'all Give friends $30 off their first order, get $40 cred…" at bounding box center [628, 421] width 399 height 143
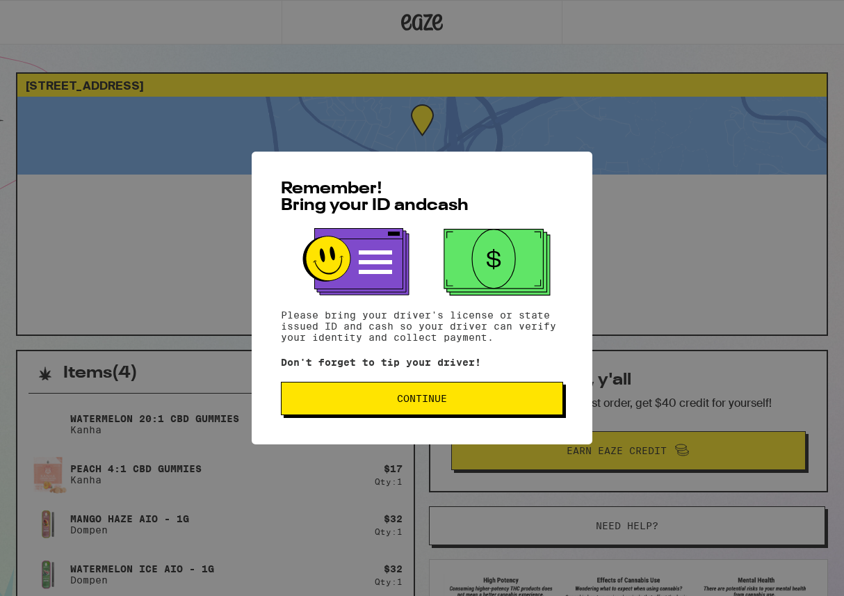
click at [416, 403] on span "Continue" at bounding box center [422, 399] width 50 height 10
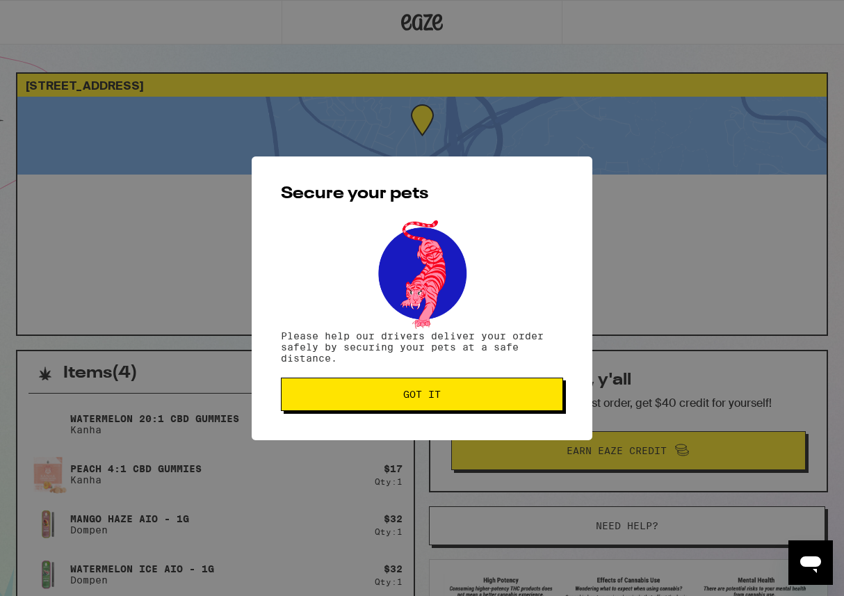
click at [416, 407] on button "Got it" at bounding box center [422, 394] width 282 height 33
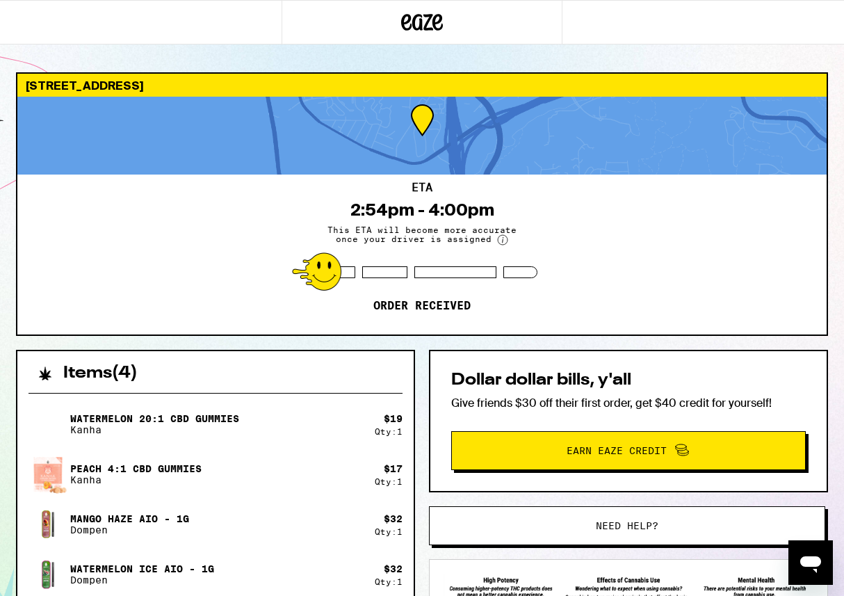
click at [833, 166] on div "13452 Caminito Carmel Del Mar 92014 ETA 2:54pm - 4:00pm This ETA will become mo…" at bounding box center [422, 438] width 835 height 732
click at [226, 424] on p "Kanha" at bounding box center [154, 429] width 169 height 11
click at [424, 483] on div "Items ( 4 ) Watermelon 20:1 CBD Gummies Kanha $ 19 Qty: 1 Peach 4:1 CBD Gummies…" at bounding box center [422, 577] width 812 height 455
click at [497, 457] on span "Earn Eaze Credit" at bounding box center [629, 451] width 334 height 18
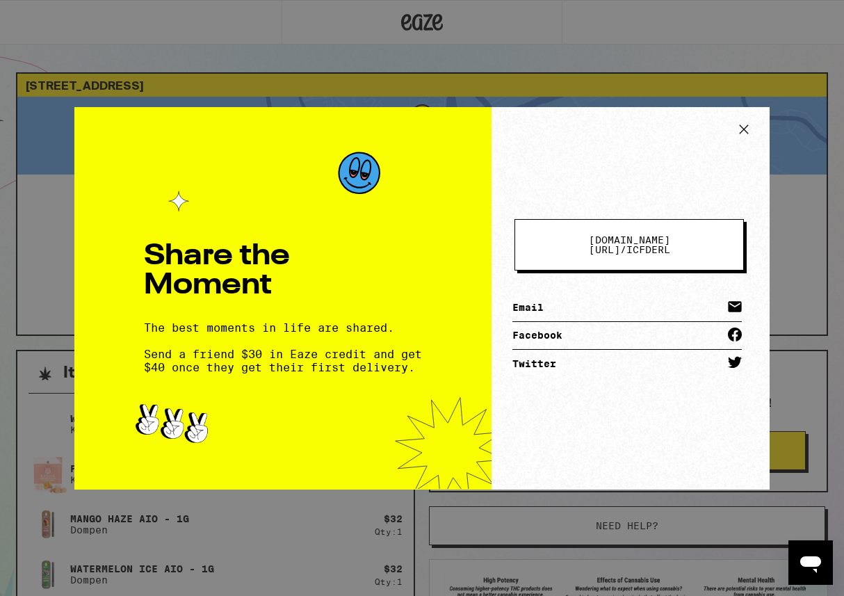
click at [745, 127] on icon at bounding box center [744, 129] width 8 height 8
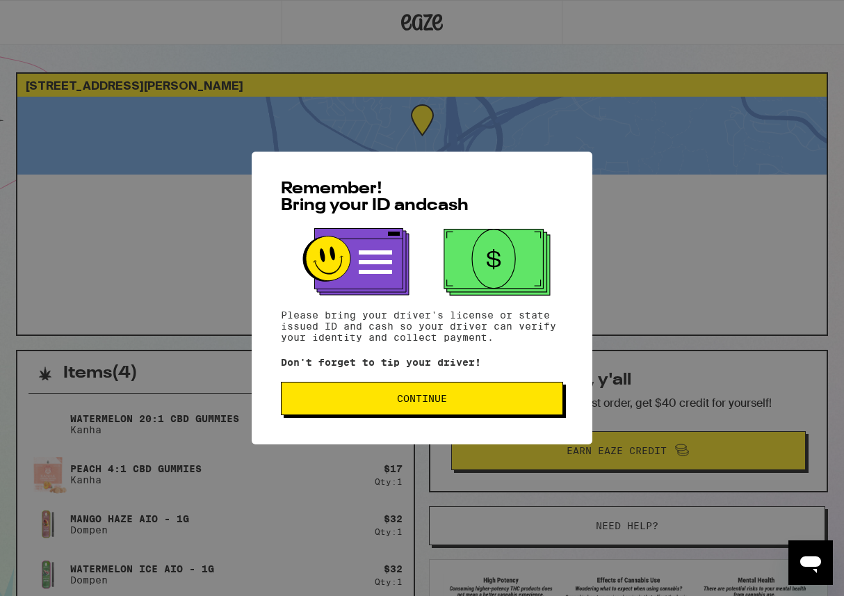
click at [420, 397] on span "Continue" at bounding box center [422, 399] width 50 height 10
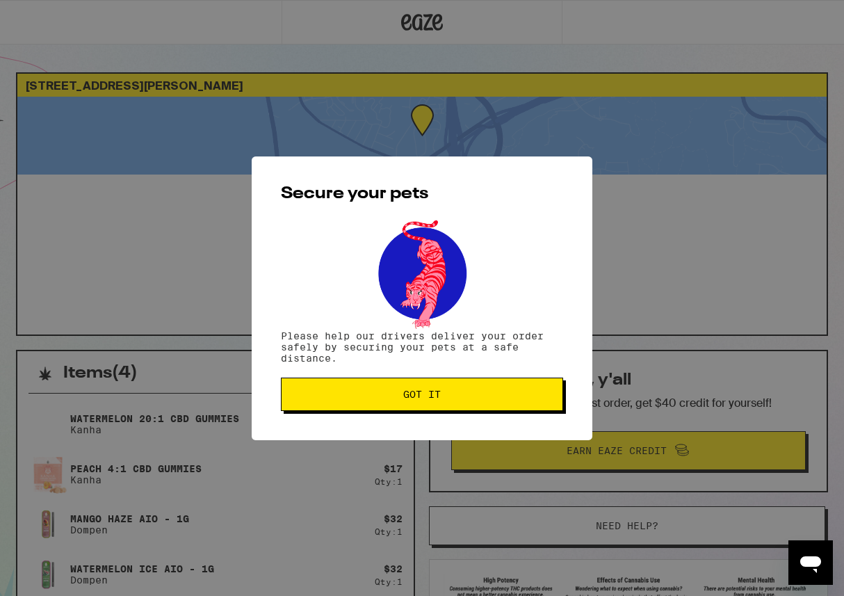
click at [420, 397] on span "Got it" at bounding box center [422, 395] width 38 height 10
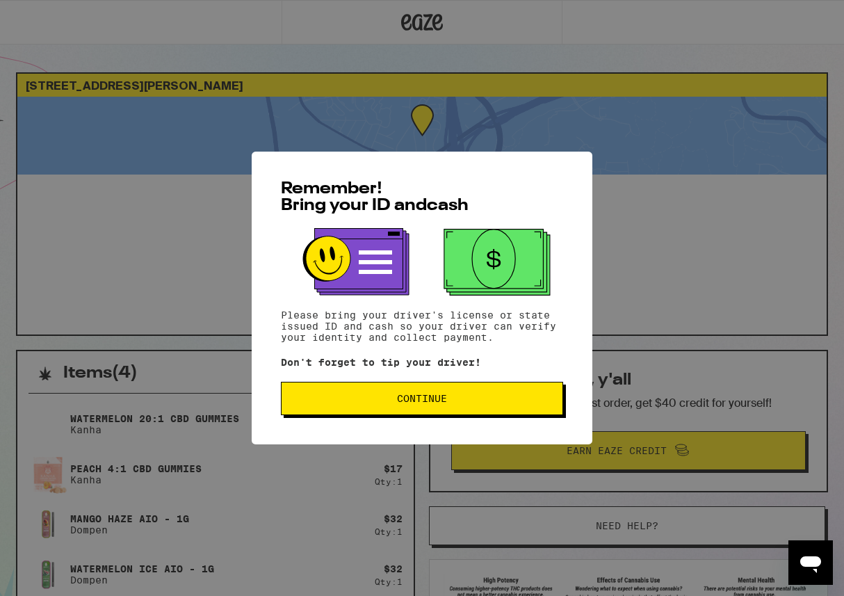
click at [461, 410] on button "Continue" at bounding box center [422, 398] width 282 height 33
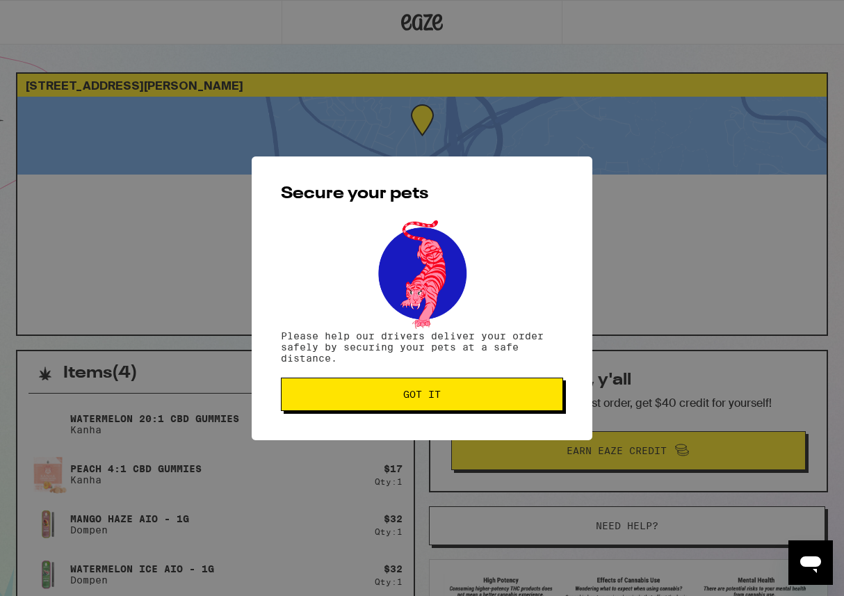
click at [461, 411] on button "Got it" at bounding box center [422, 394] width 282 height 33
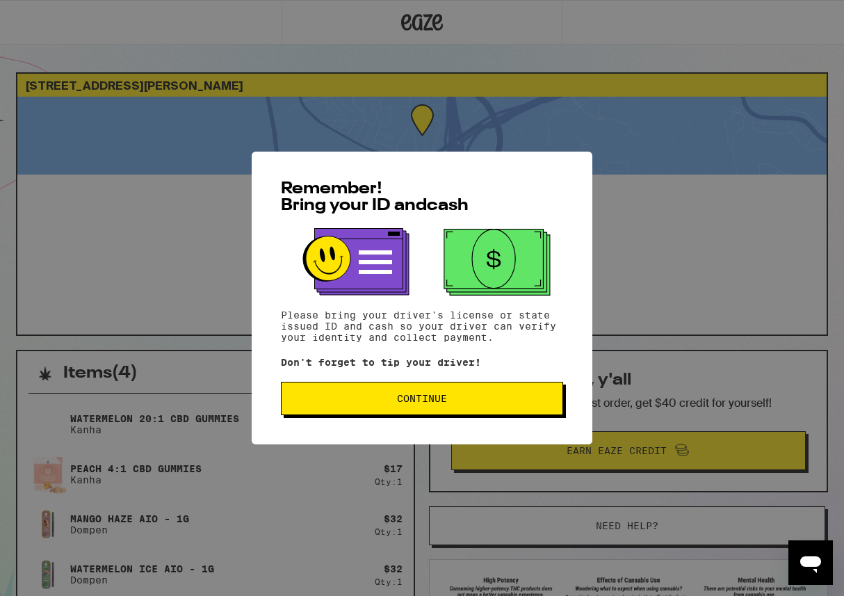
click at [430, 385] on button "Continue" at bounding box center [422, 398] width 282 height 33
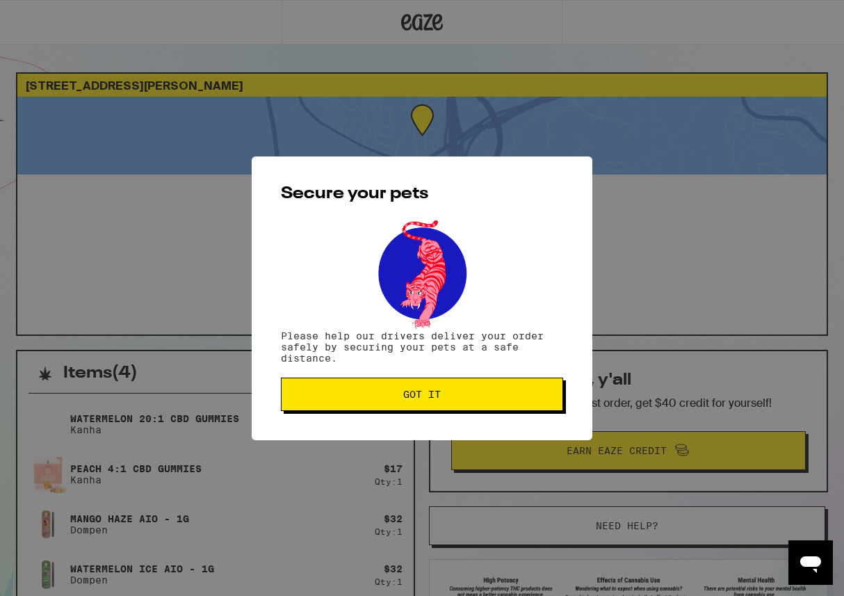
click at [426, 397] on span "Got it" at bounding box center [422, 395] width 38 height 10
